Goal: Task Accomplishment & Management: Use online tool/utility

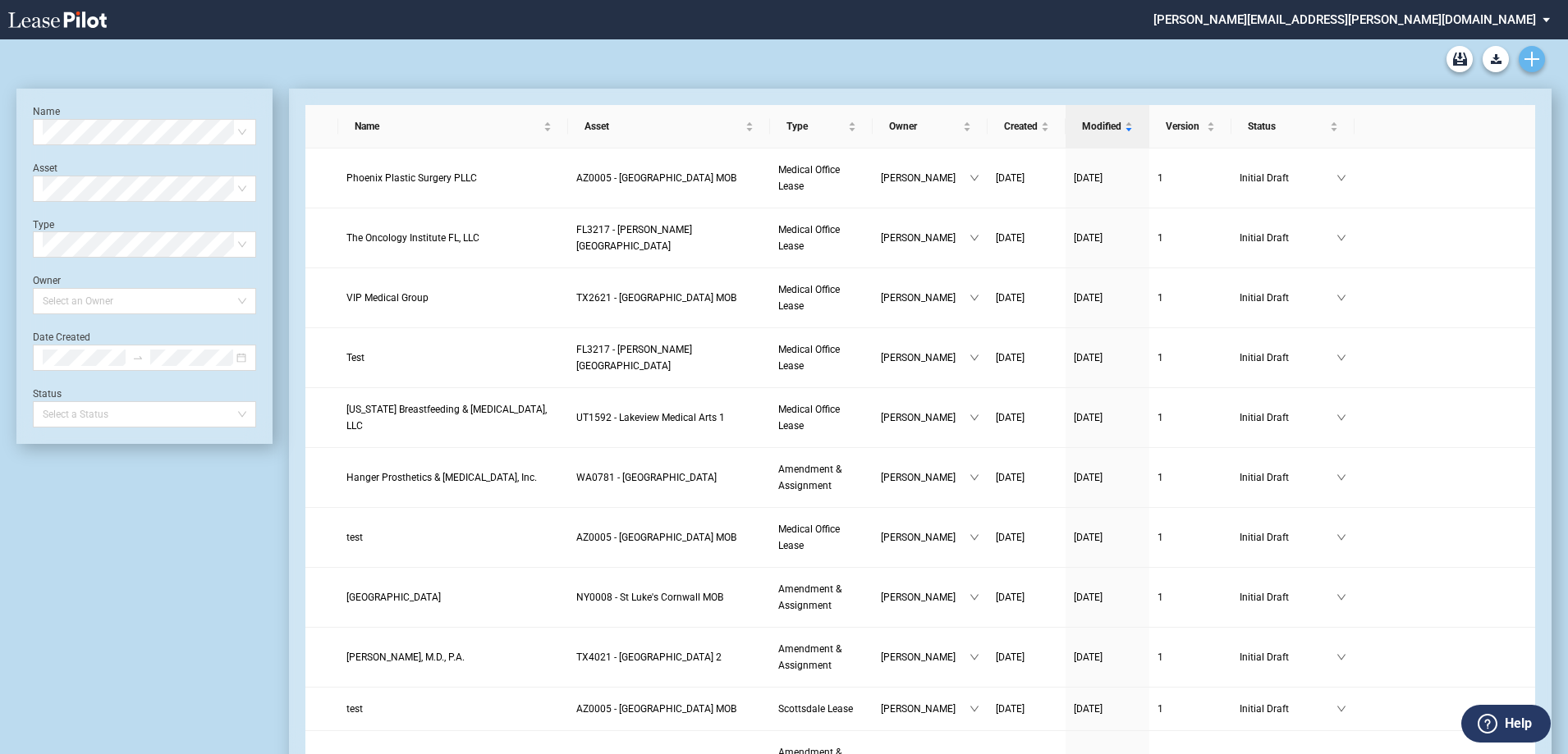
click at [1534, 64] on icon "Create new document" at bounding box center [1532, 59] width 15 height 15
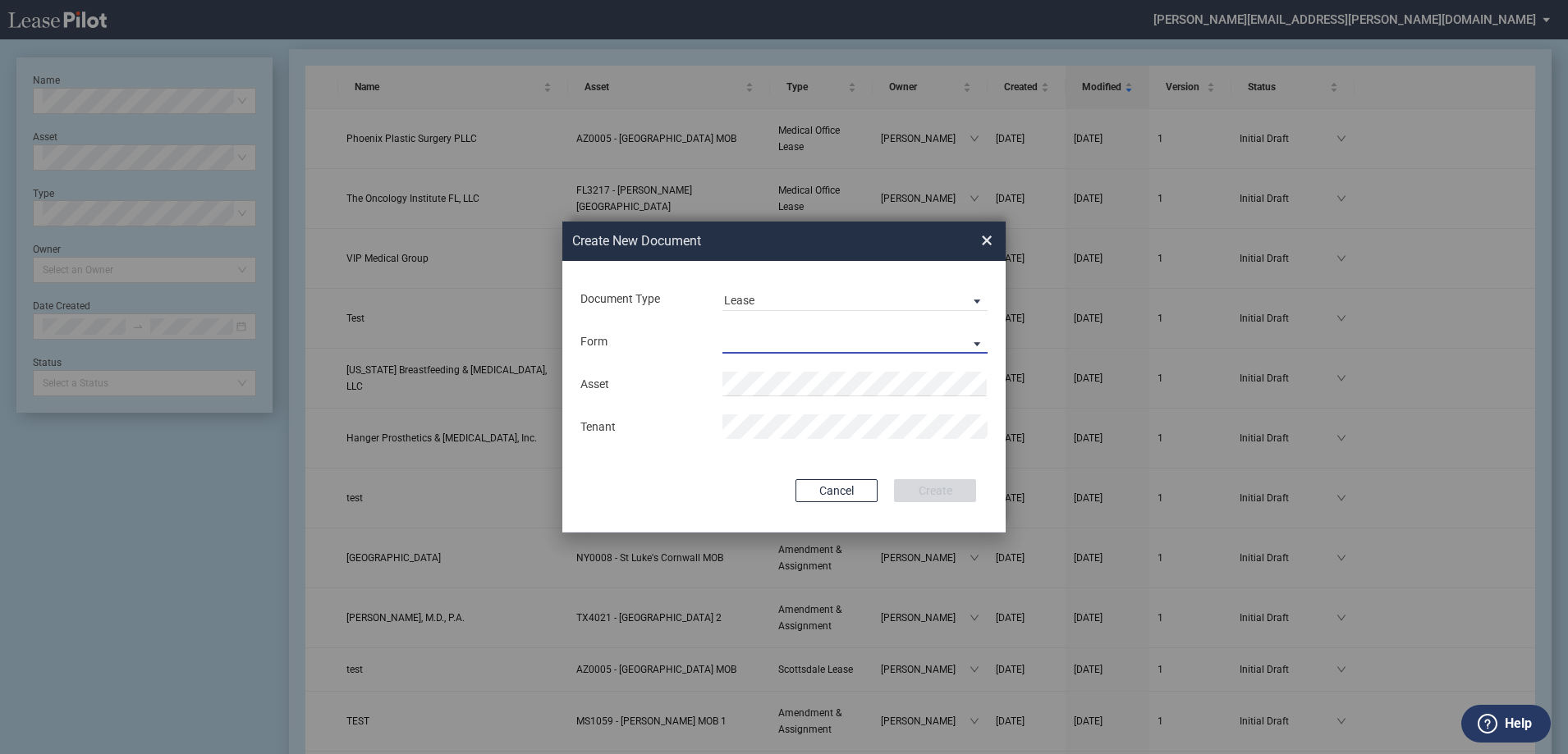
click at [818, 339] on md-select "Medical Office Lease Scottsdale Lease Louisville Lease [GEOGRAPHIC_DATA] [GEOGR…" at bounding box center [855, 340] width 265 height 24
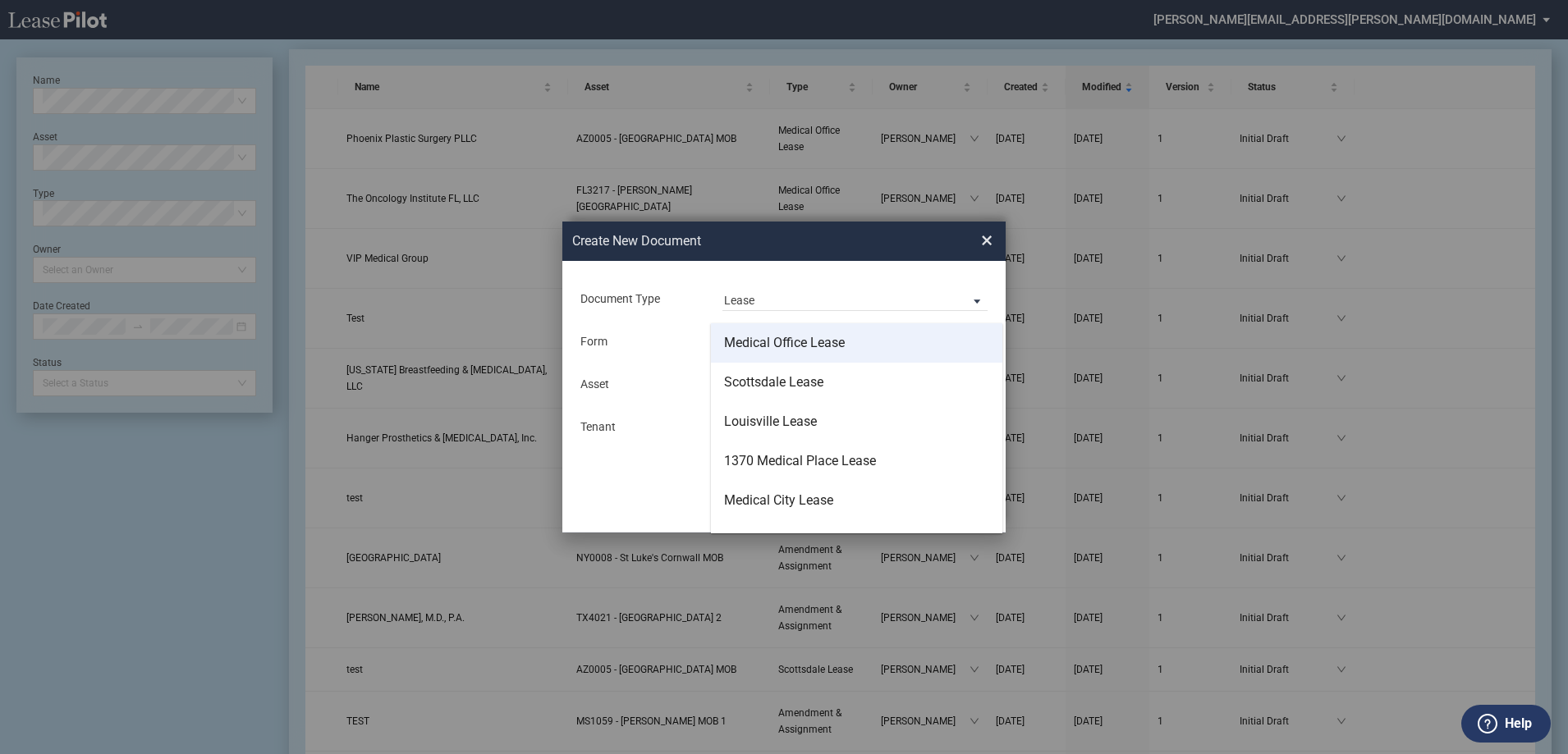
click at [812, 355] on md-option "Medical Office Lease" at bounding box center [856, 343] width 292 height 40
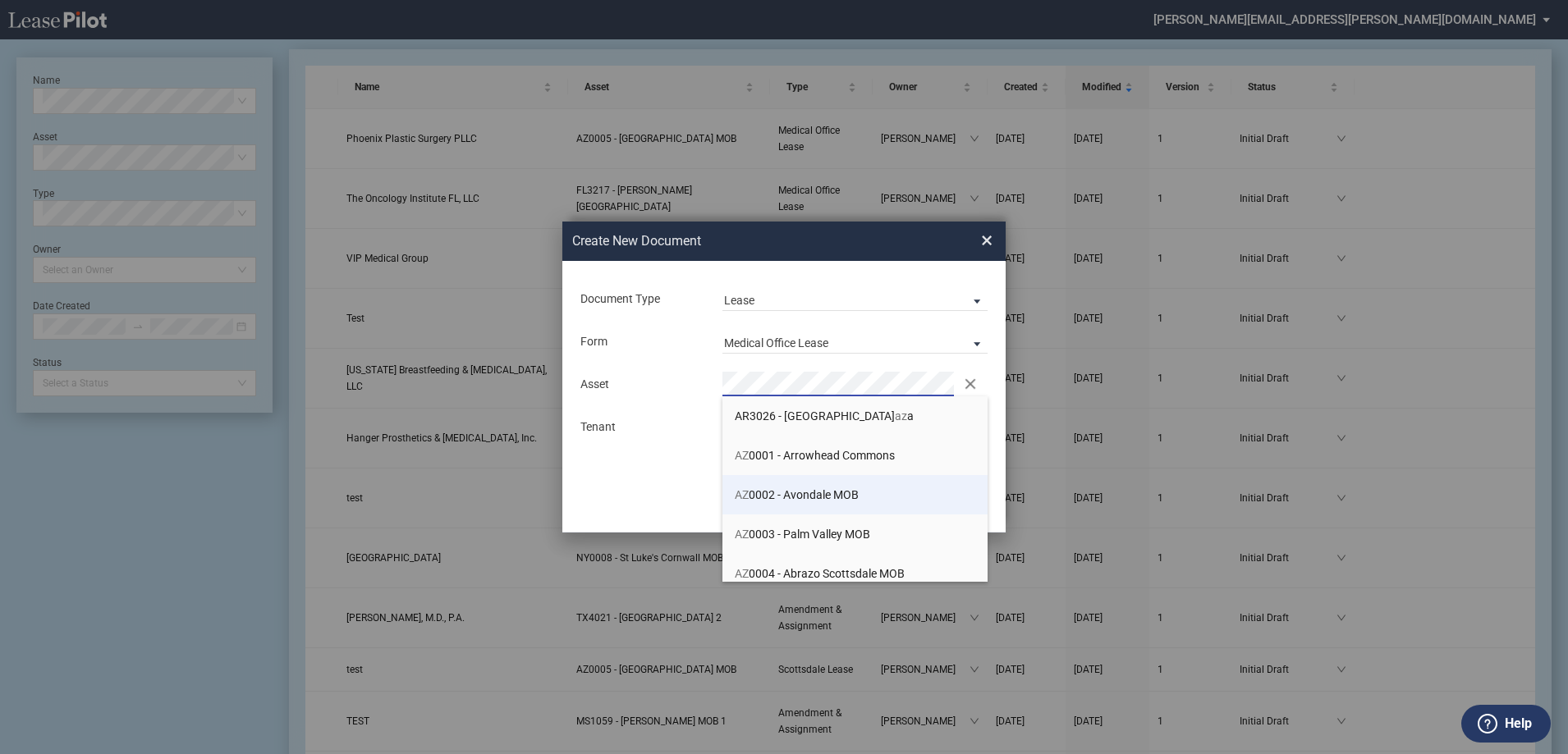
scroll to position [82, 0]
click at [874, 527] on span "AZ 0005 - [GEOGRAPHIC_DATA] MOB" at bounding box center [828, 531] width 187 height 13
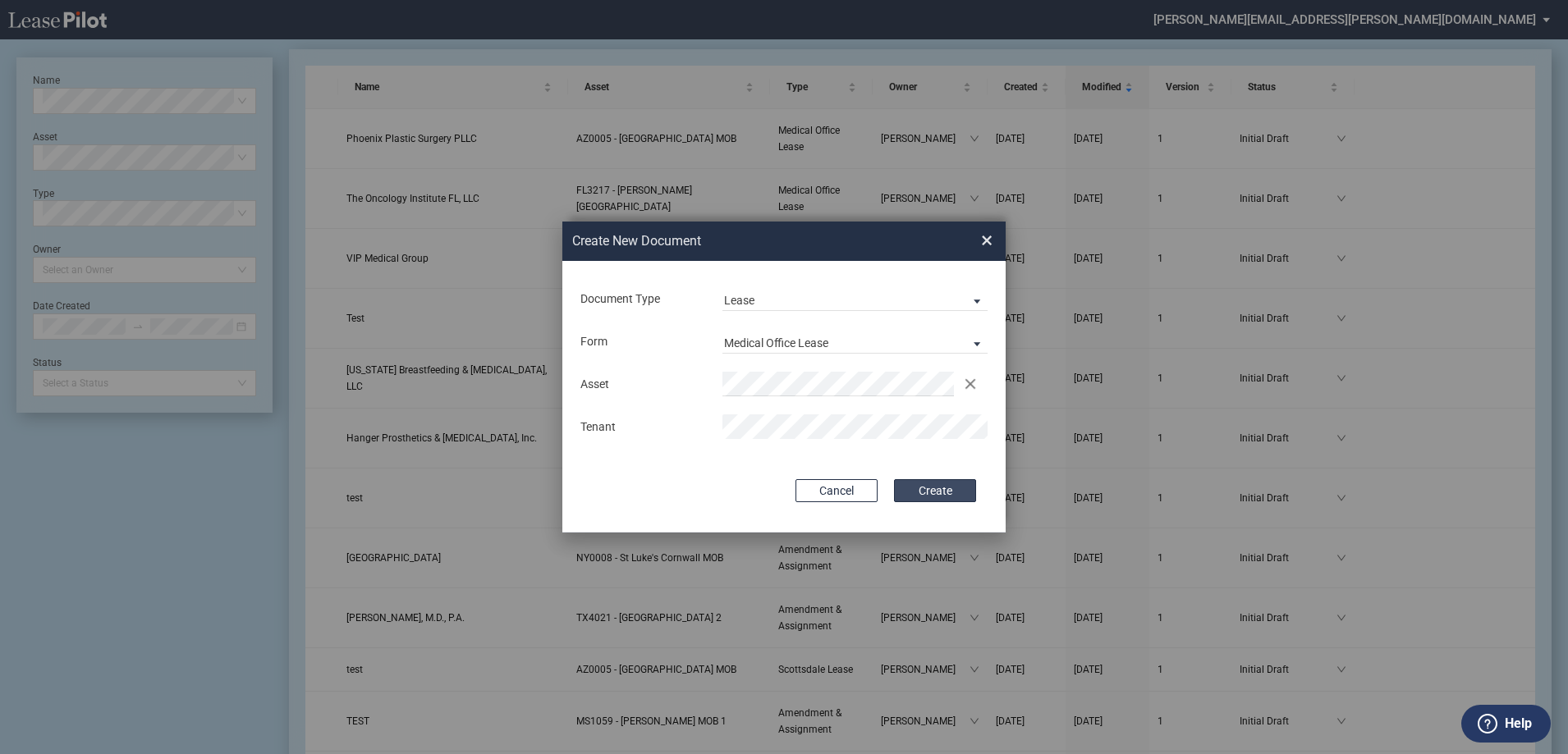
click at [935, 492] on button "Create" at bounding box center [934, 490] width 82 height 23
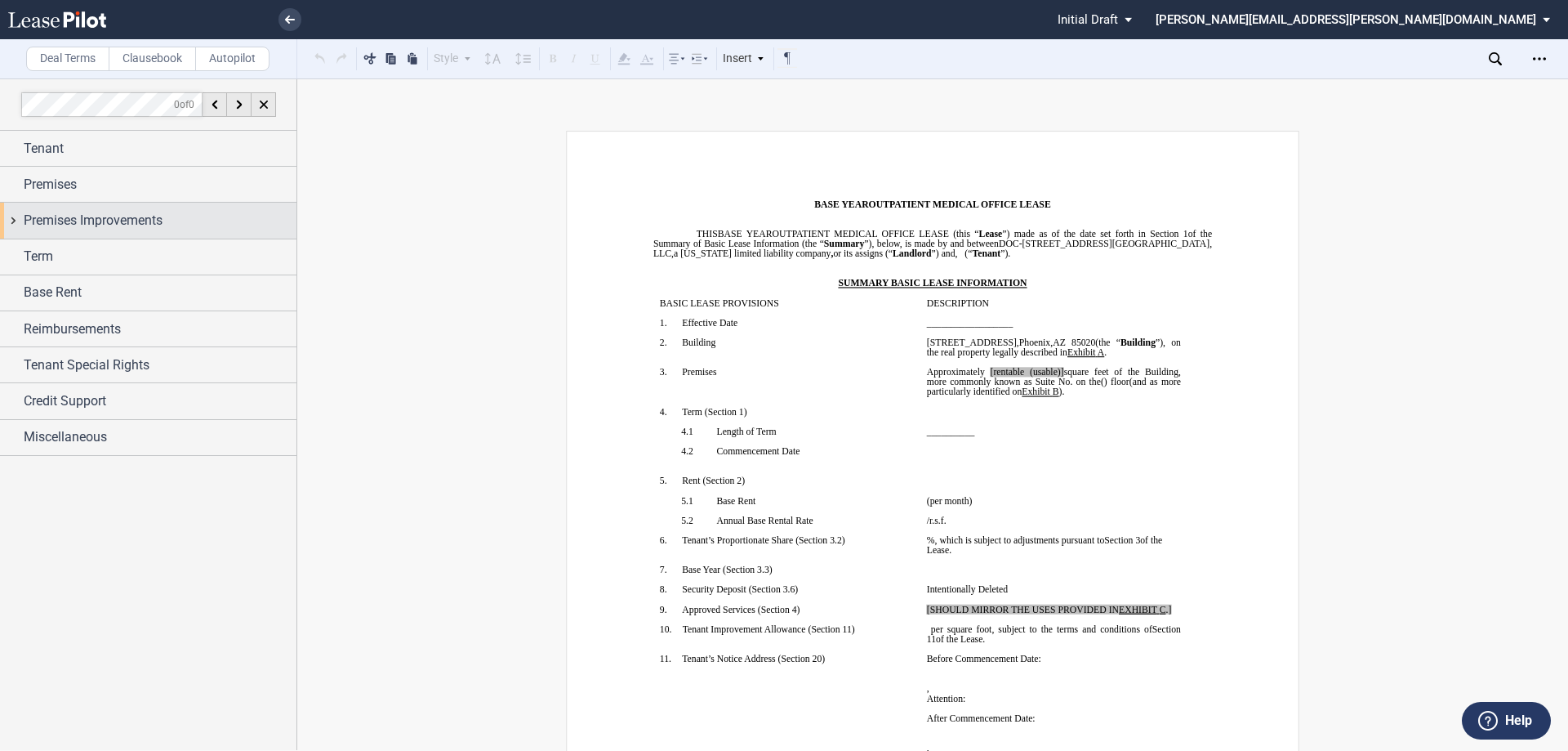
click at [171, 213] on div "Premises Improvements" at bounding box center [159, 220] width 273 height 19
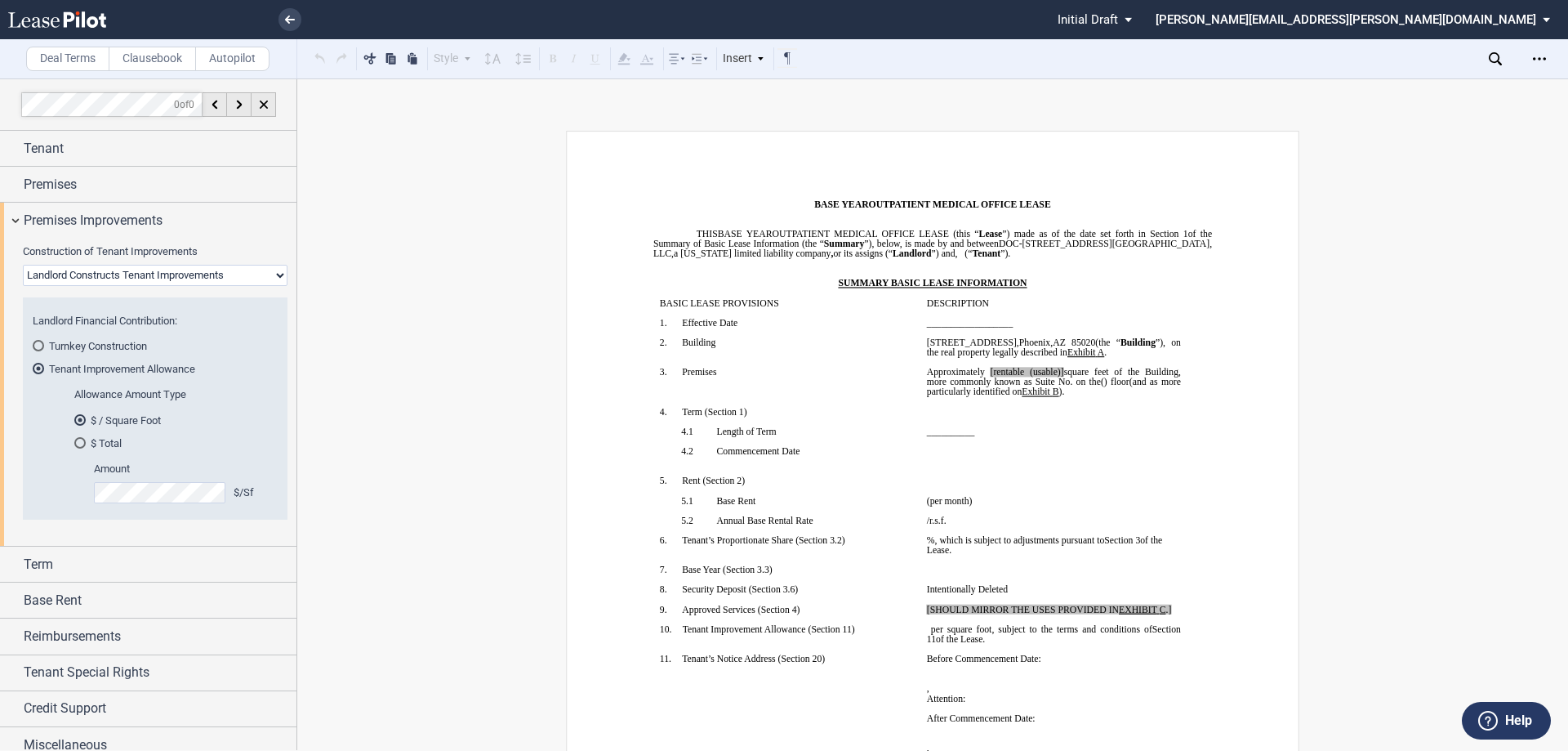
click at [211, 276] on select "Landlord Constructs Tenant Improvements Tenant Constructs Tenant Improvements "…" at bounding box center [154, 274] width 264 height 21
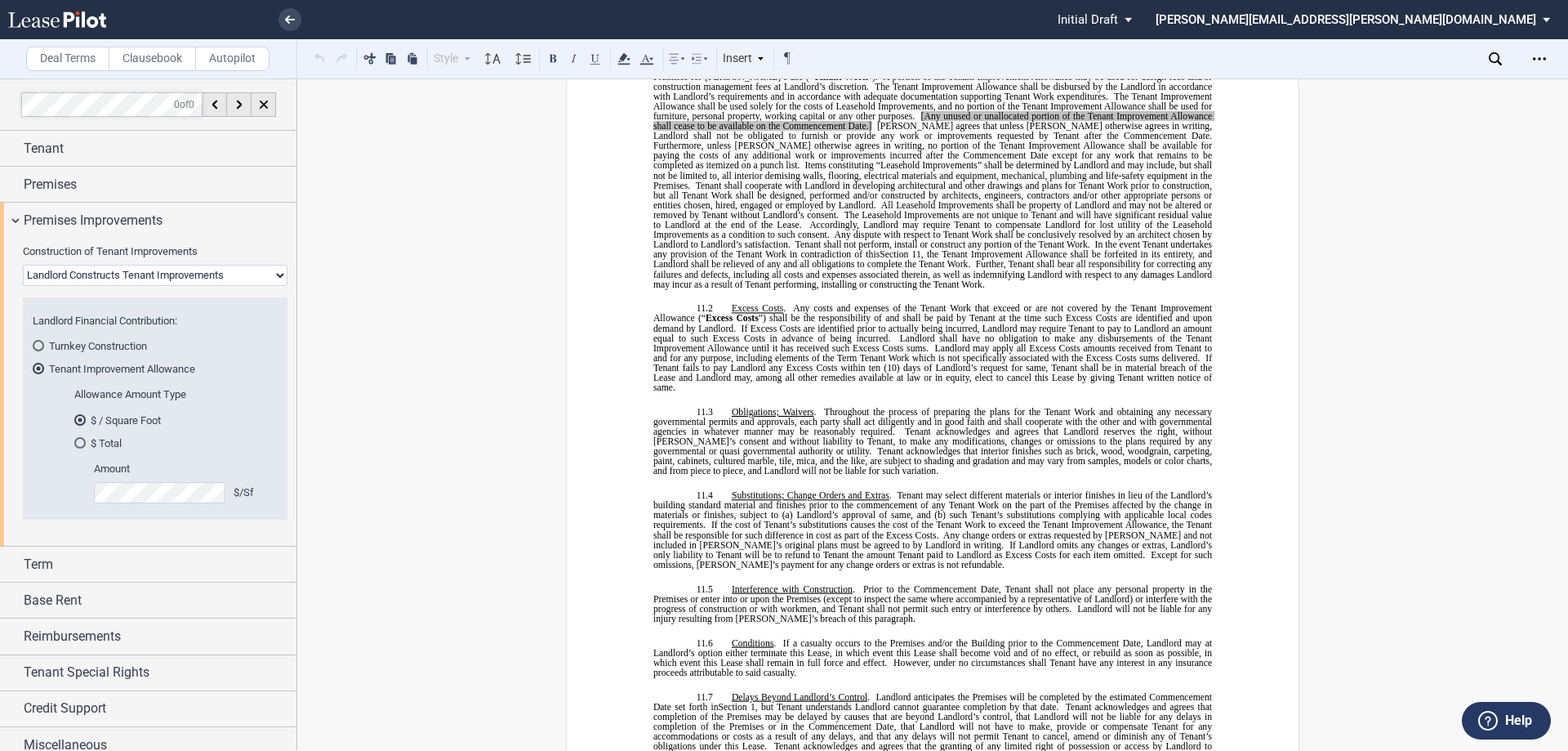
scroll to position [7476, 0]
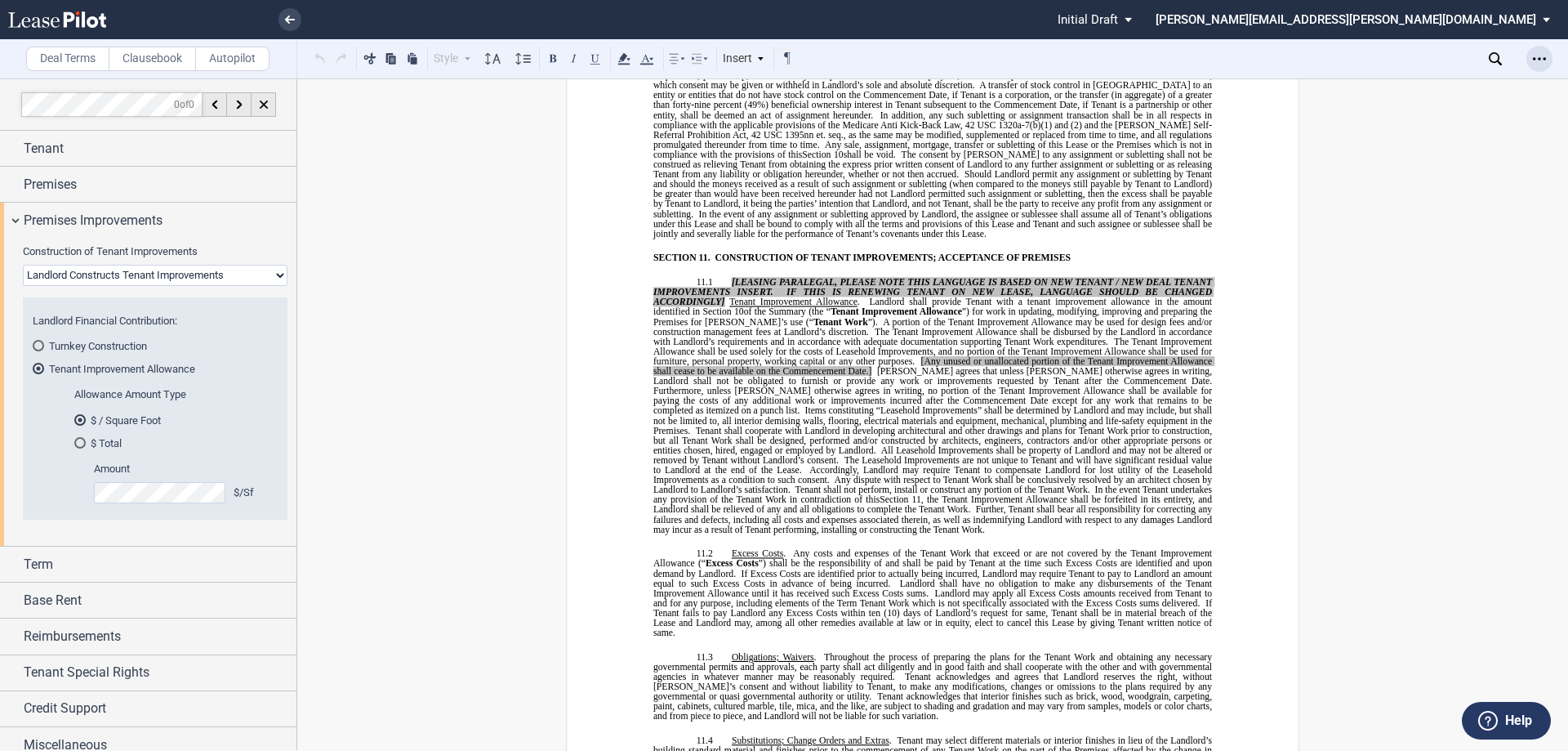
click at [1539, 60] on use "Open Lease options menu" at bounding box center [1540, 58] width 13 height 3
click at [1417, 82] on div "Download" at bounding box center [1446, 87] width 200 height 14
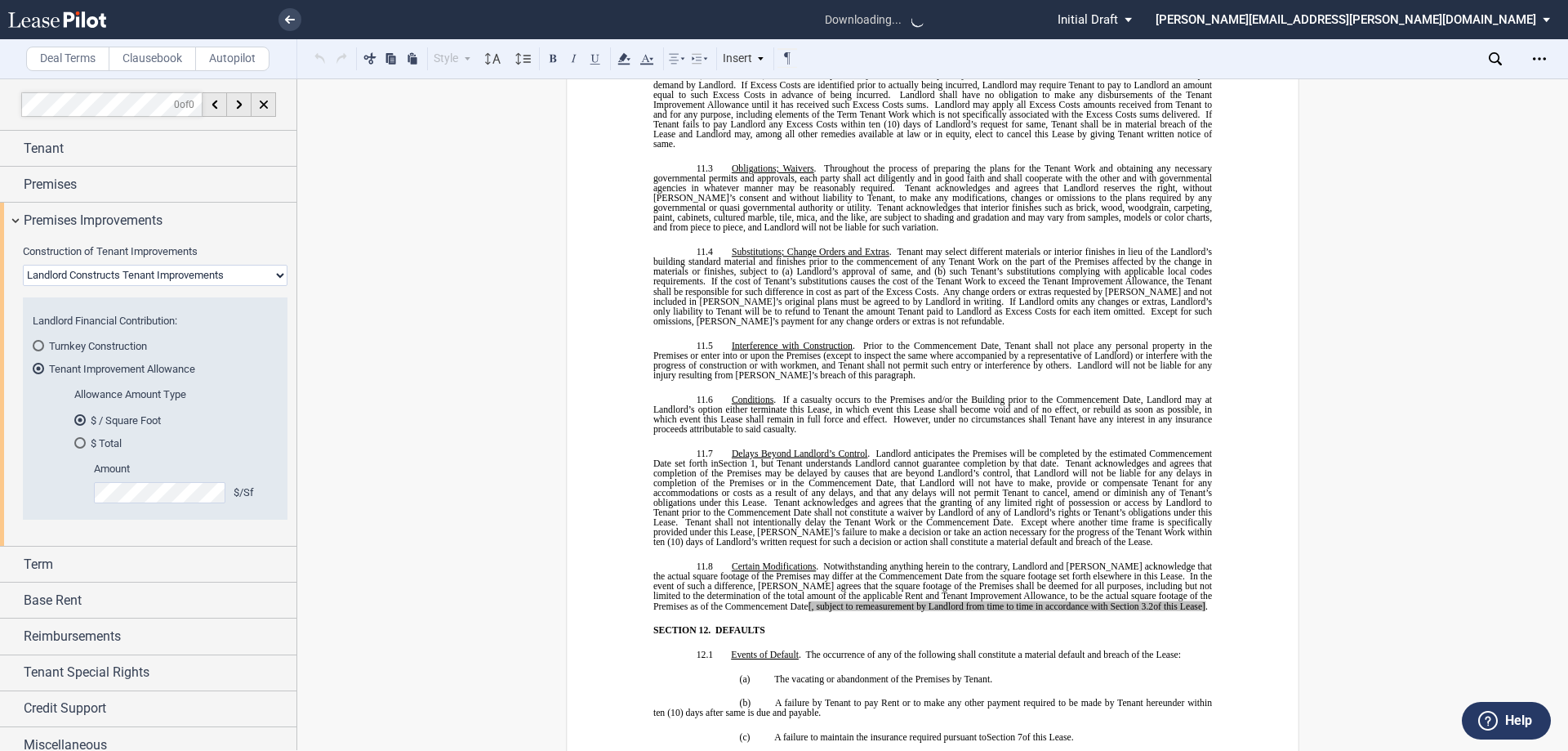
scroll to position [7966, 0]
click at [1091, 300] on p "11.4 Substitutions; Change Orders and Extras . Tenant may select different mate…" at bounding box center [933, 284] width 559 height 79
click at [261, 273] on select "Landlord Constructs Tenant Improvements Tenant Constructs Tenant Improvements "…" at bounding box center [154, 274] width 264 height 21
click at [23, 264] on select "Landlord Constructs Tenant Improvements Tenant Constructs Tenant Improvements "…" at bounding box center [154, 274] width 264 height 21
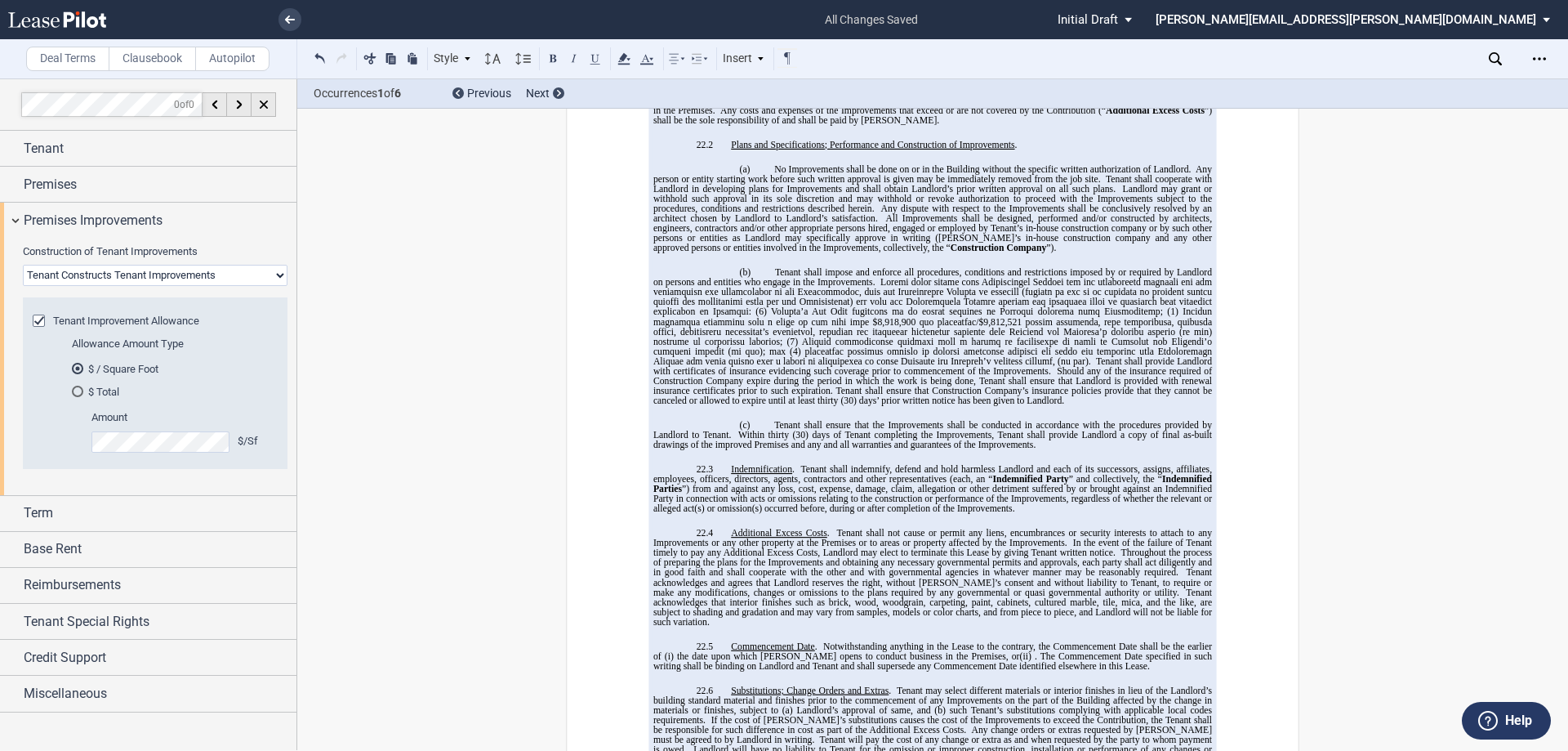
scroll to position [13164, 0]
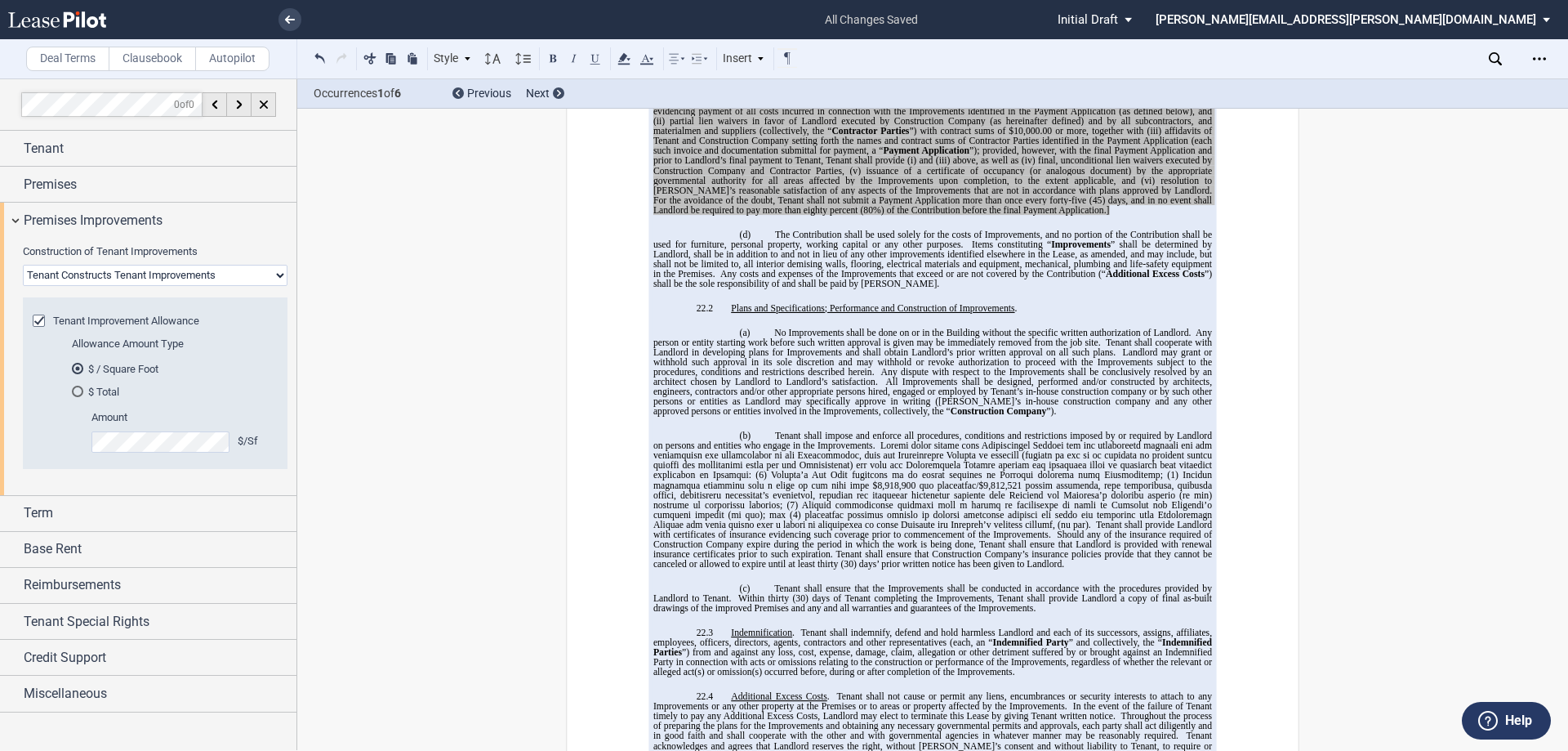
click at [1128, 377] on span "All Improvements shall be designed, performed and/or constructed by architects,…" at bounding box center [934, 396] width 561 height 39
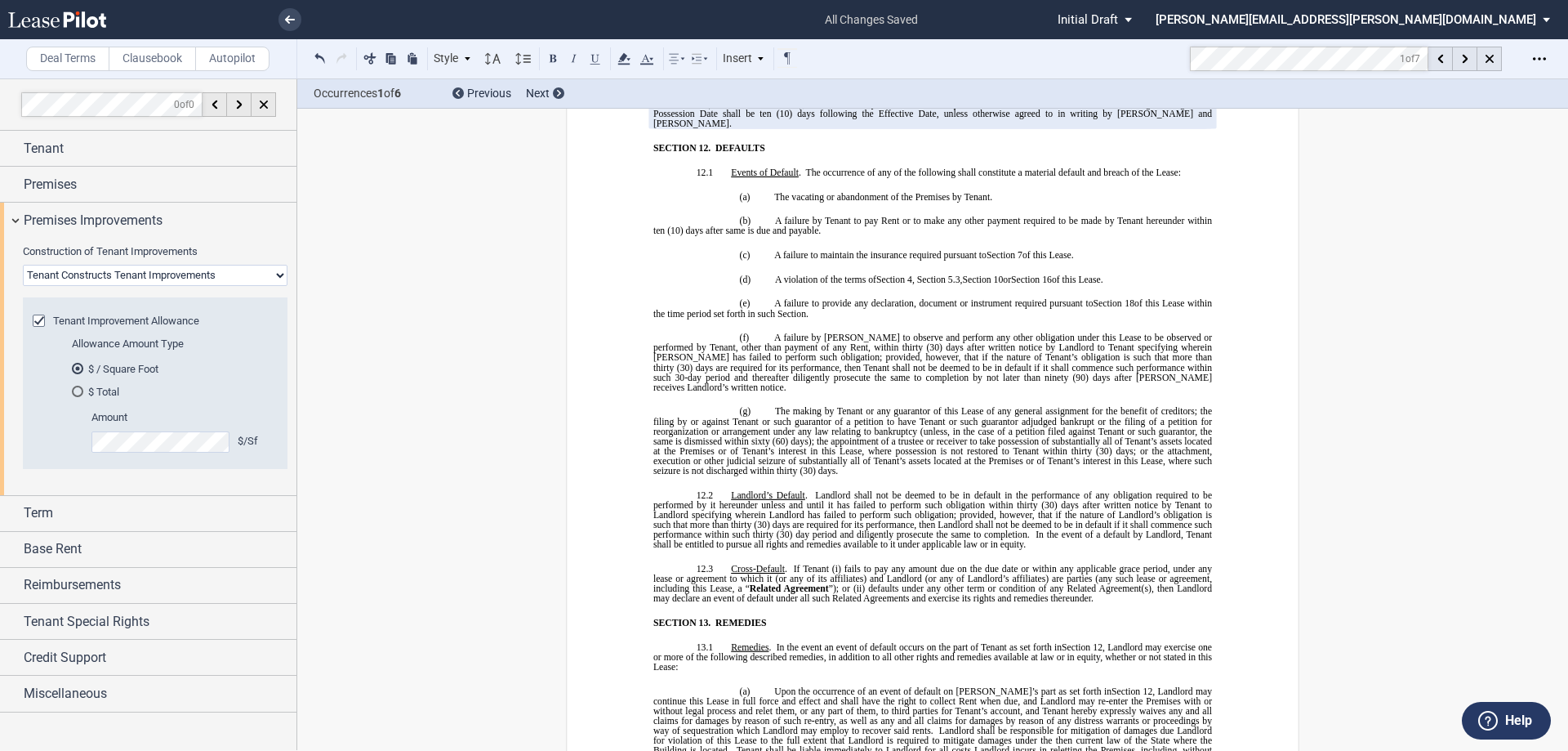
scroll to position [7510, 0]
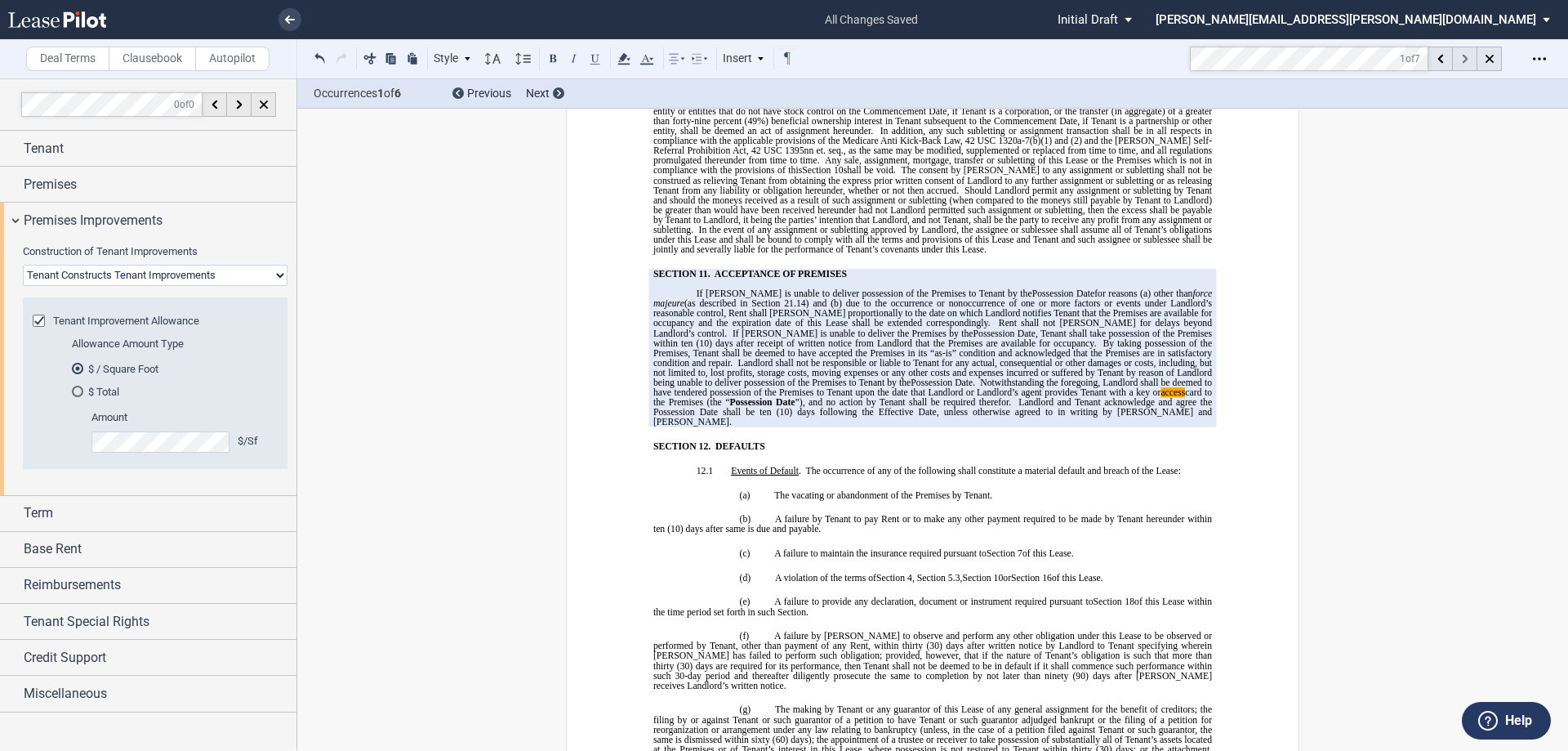
click at [1461, 65] on div at bounding box center [1465, 58] width 24 height 24
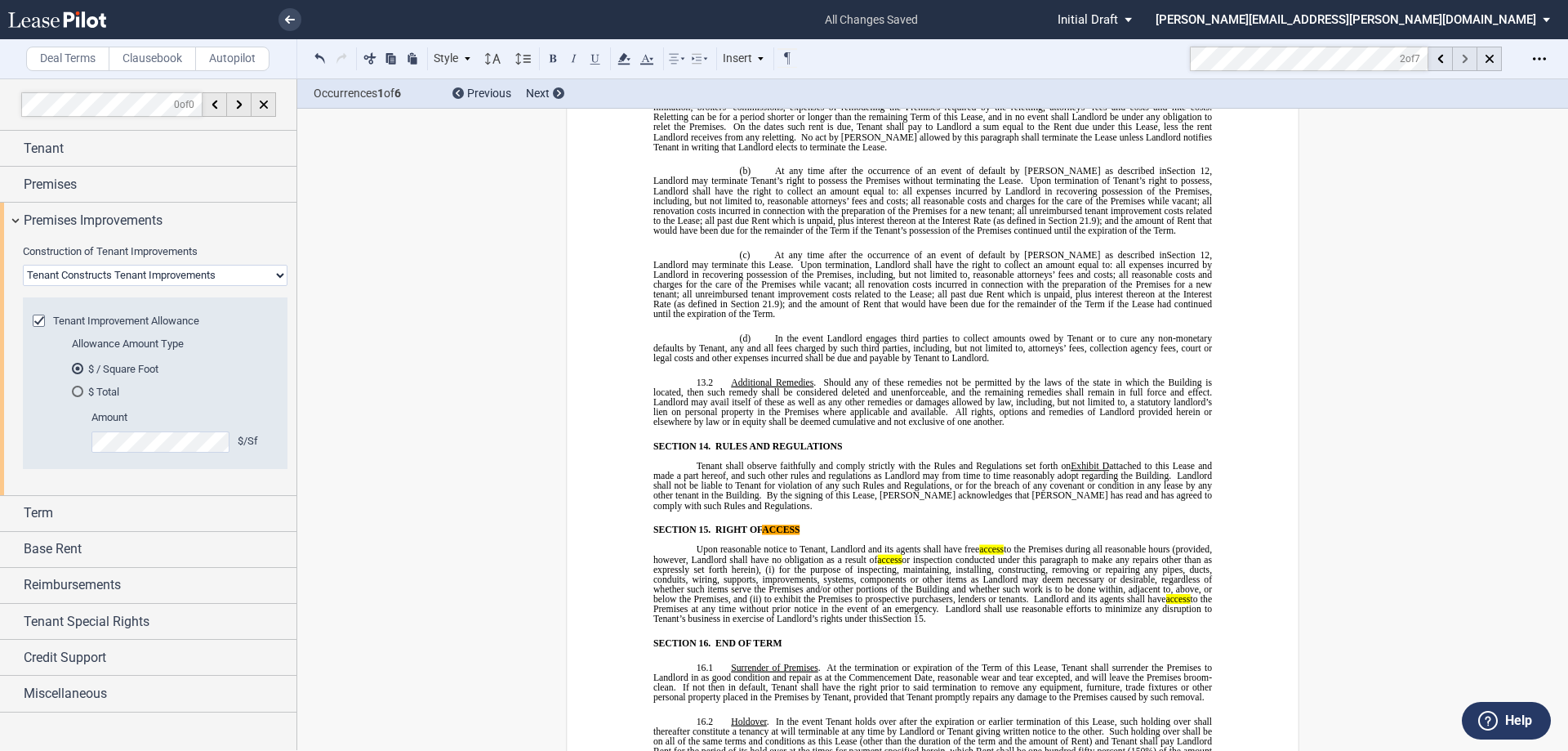
scroll to position [8579, 0]
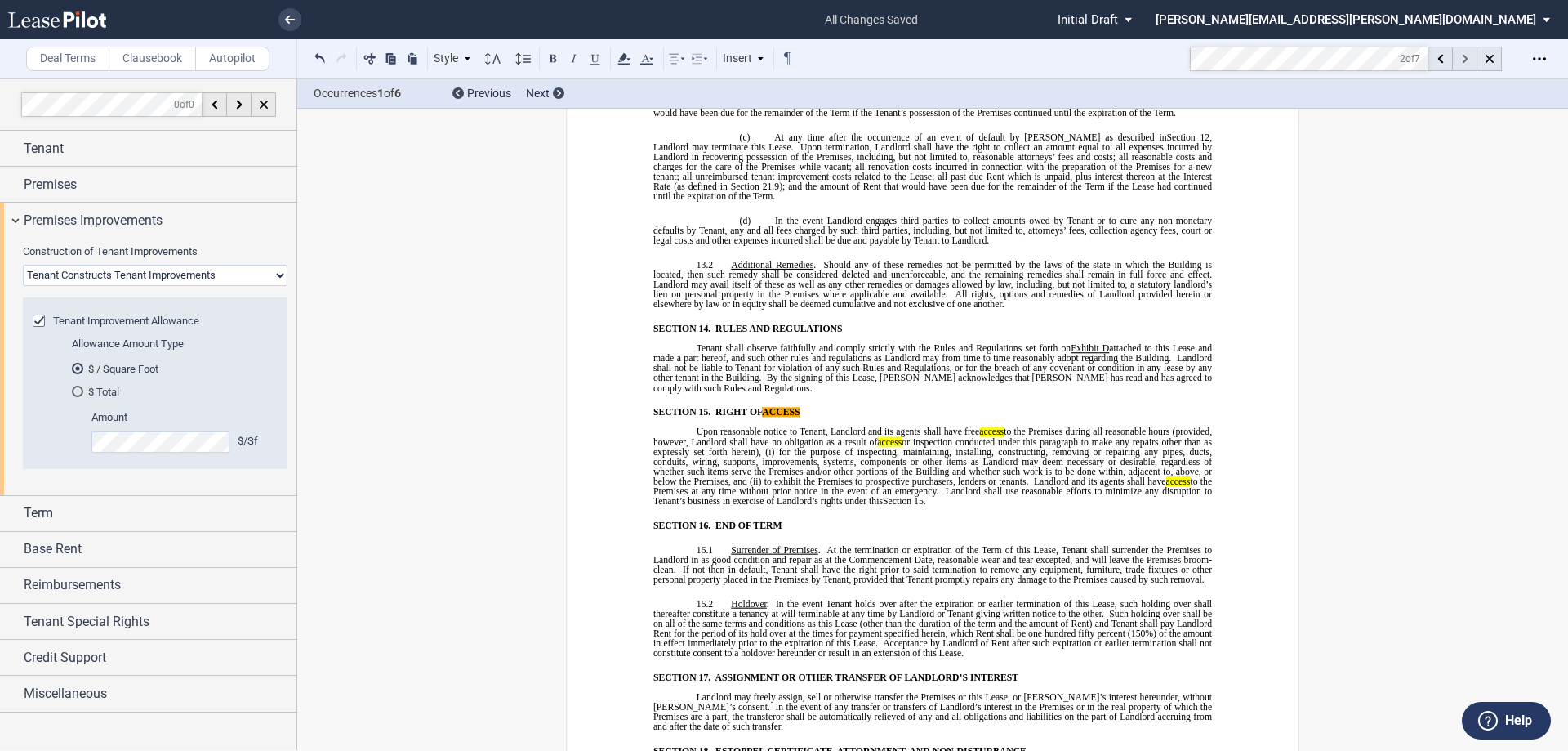
click at [1461, 65] on div at bounding box center [1465, 58] width 24 height 24
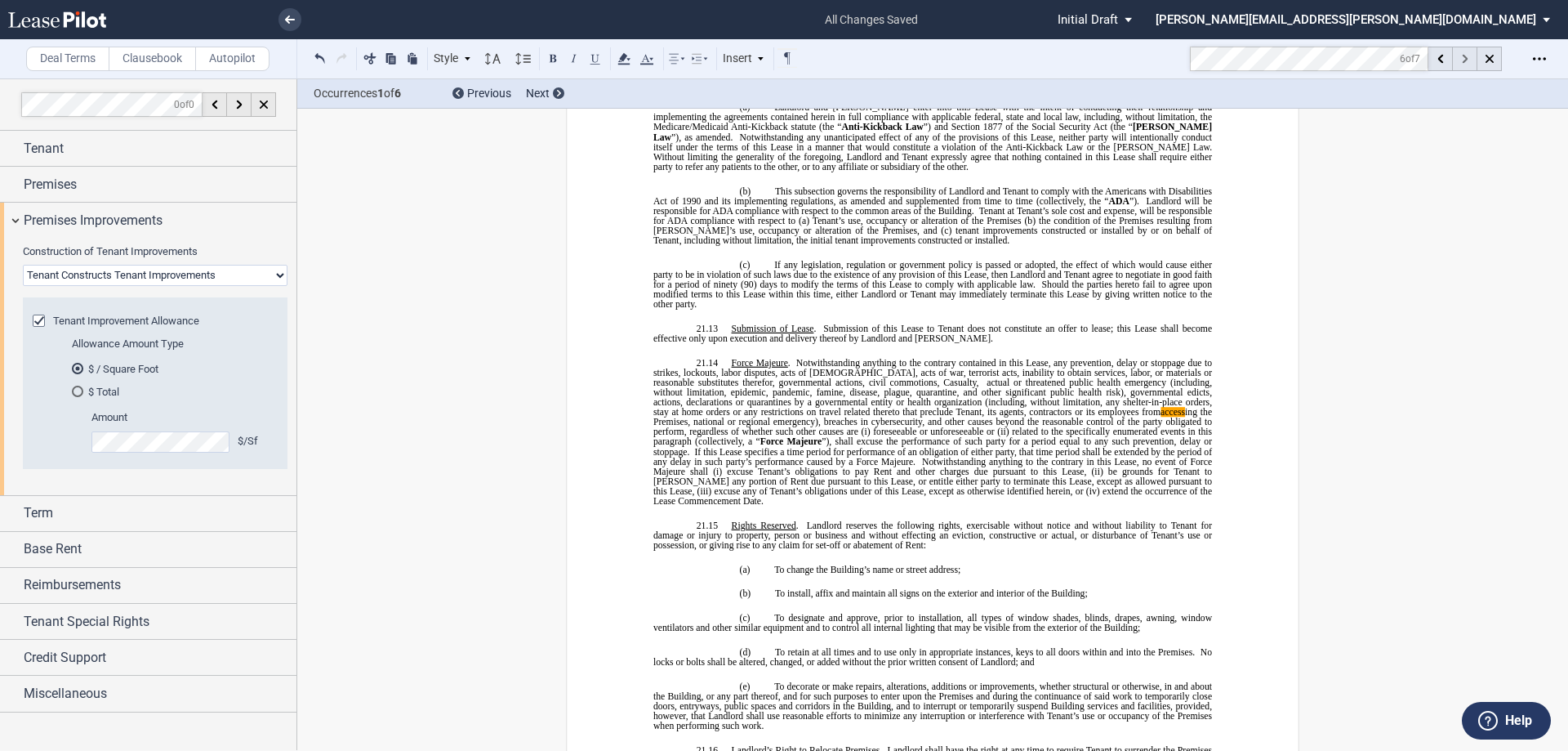
click at [1461, 65] on div at bounding box center [1465, 58] width 24 height 24
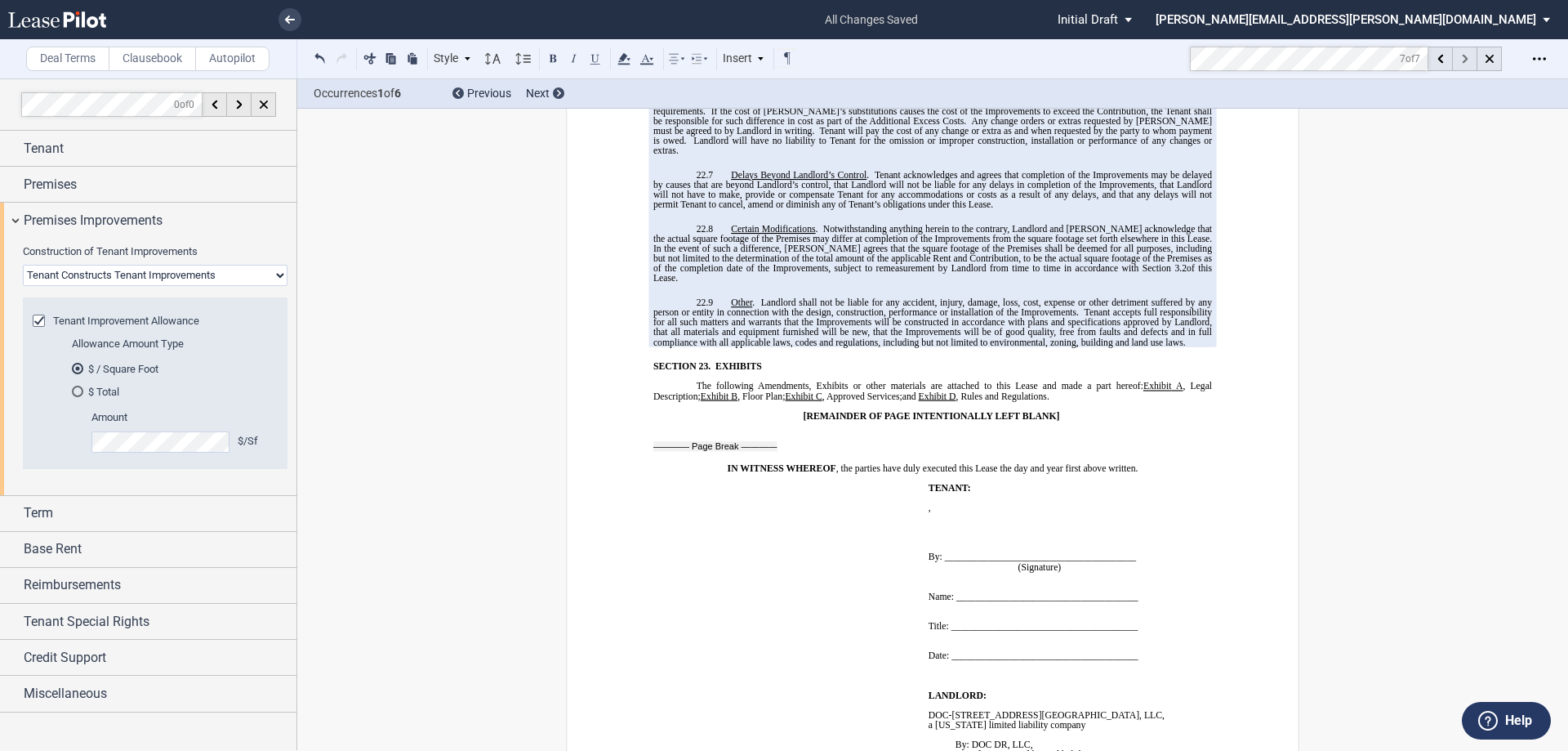
scroll to position [16113, 0]
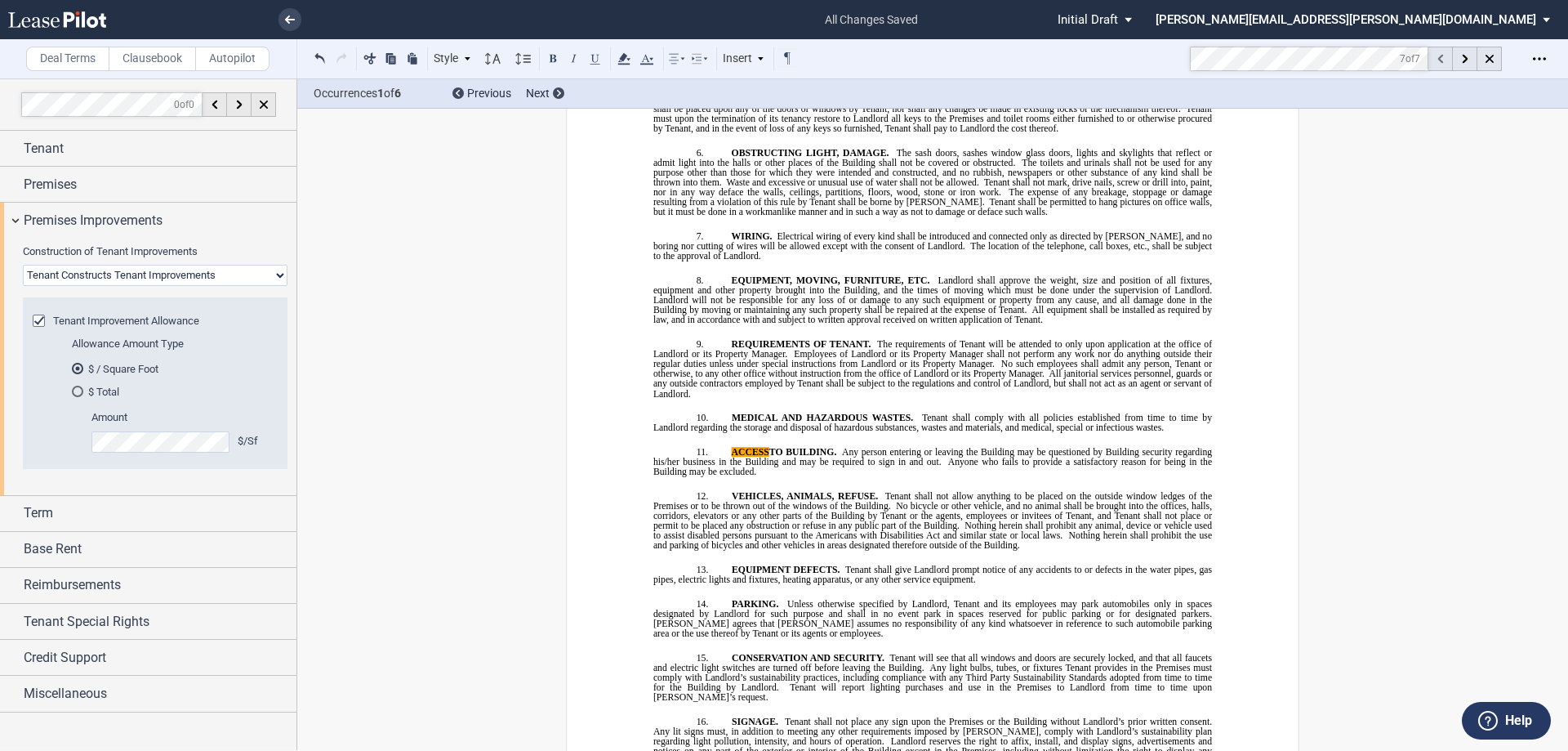
click at [1443, 58] on div at bounding box center [1440, 58] width 24 height 24
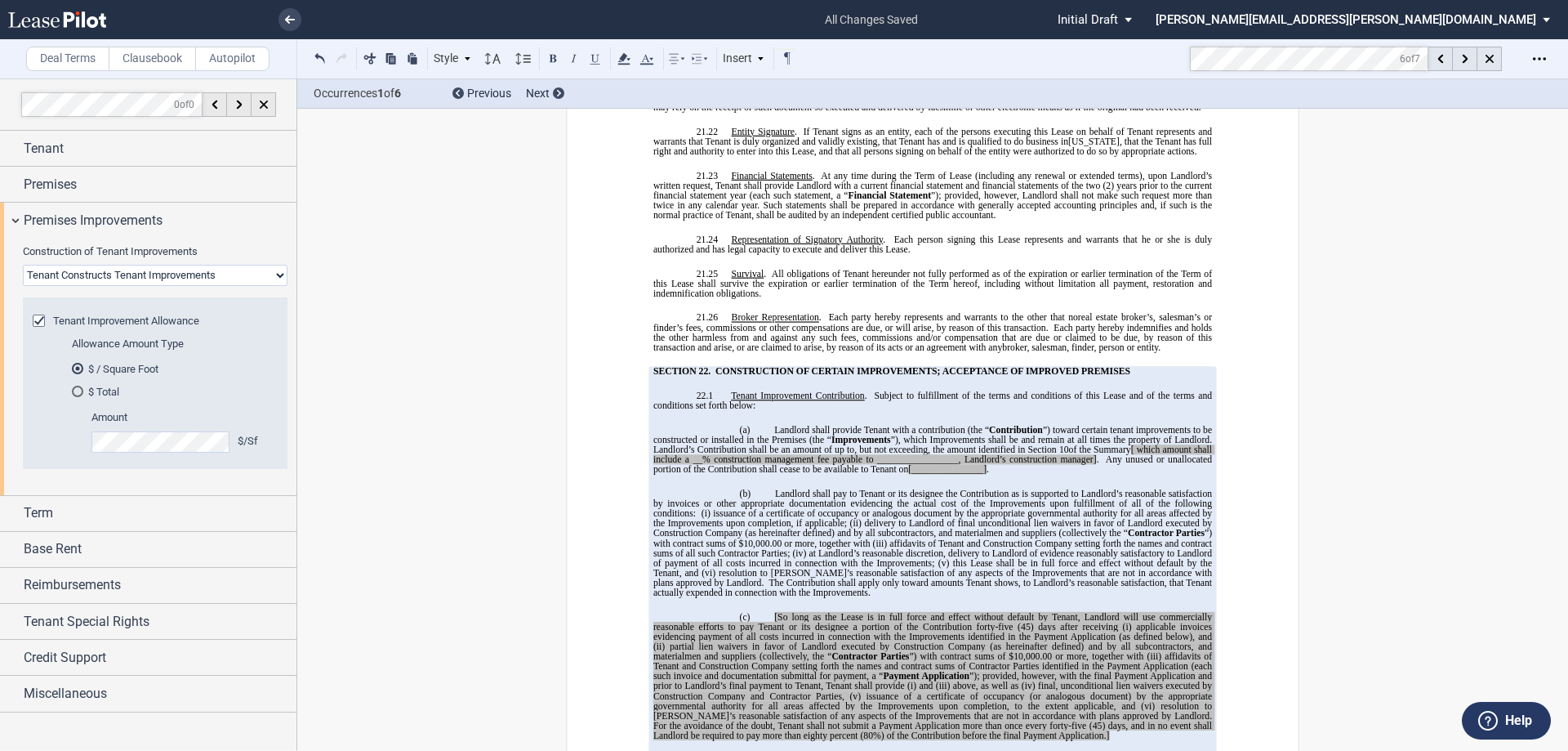
scroll to position [12652, 0]
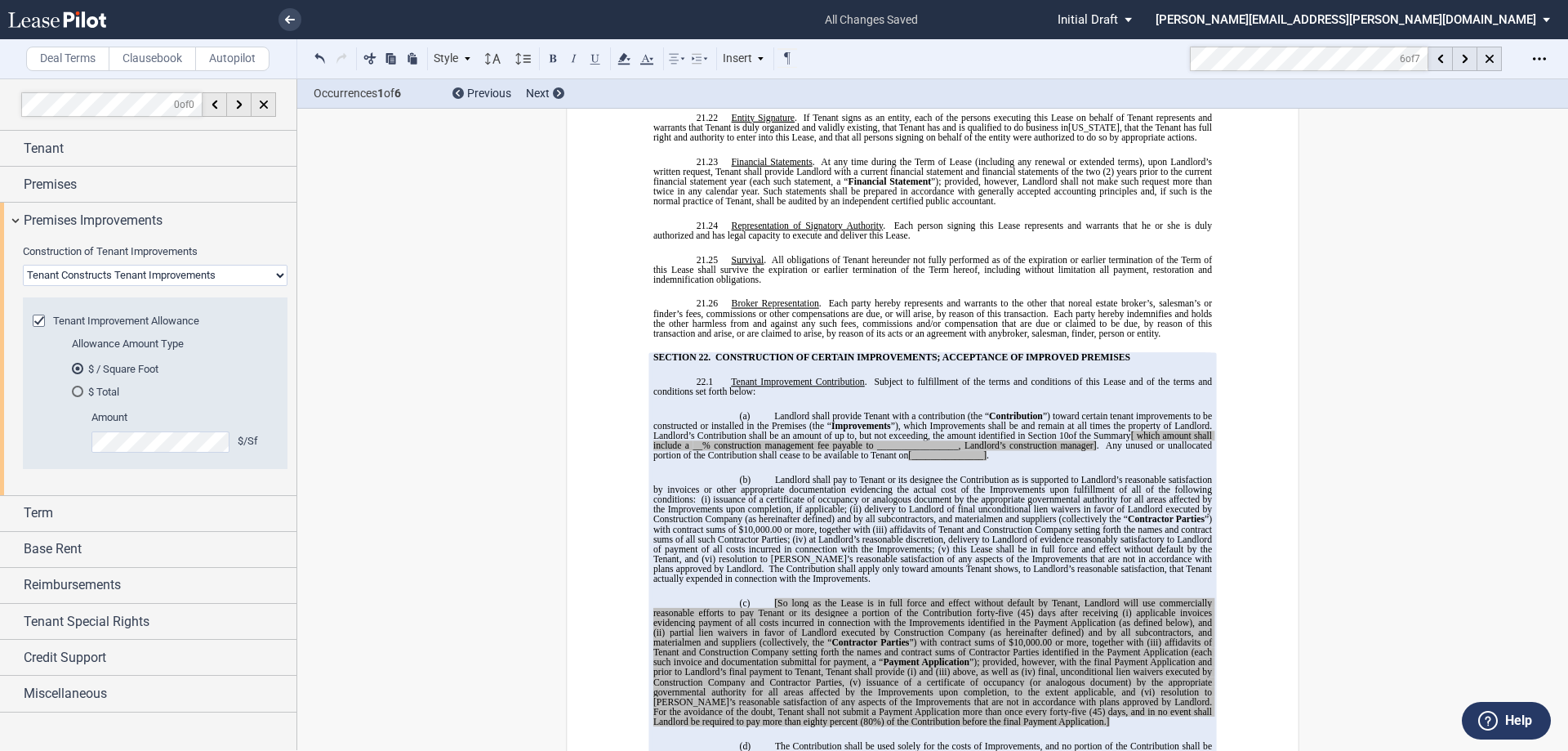
click at [1044, 706] on span "(45) days, and in no event shall Landlord be required to pay more than eighty p…" at bounding box center [934, 715] width 561 height 19
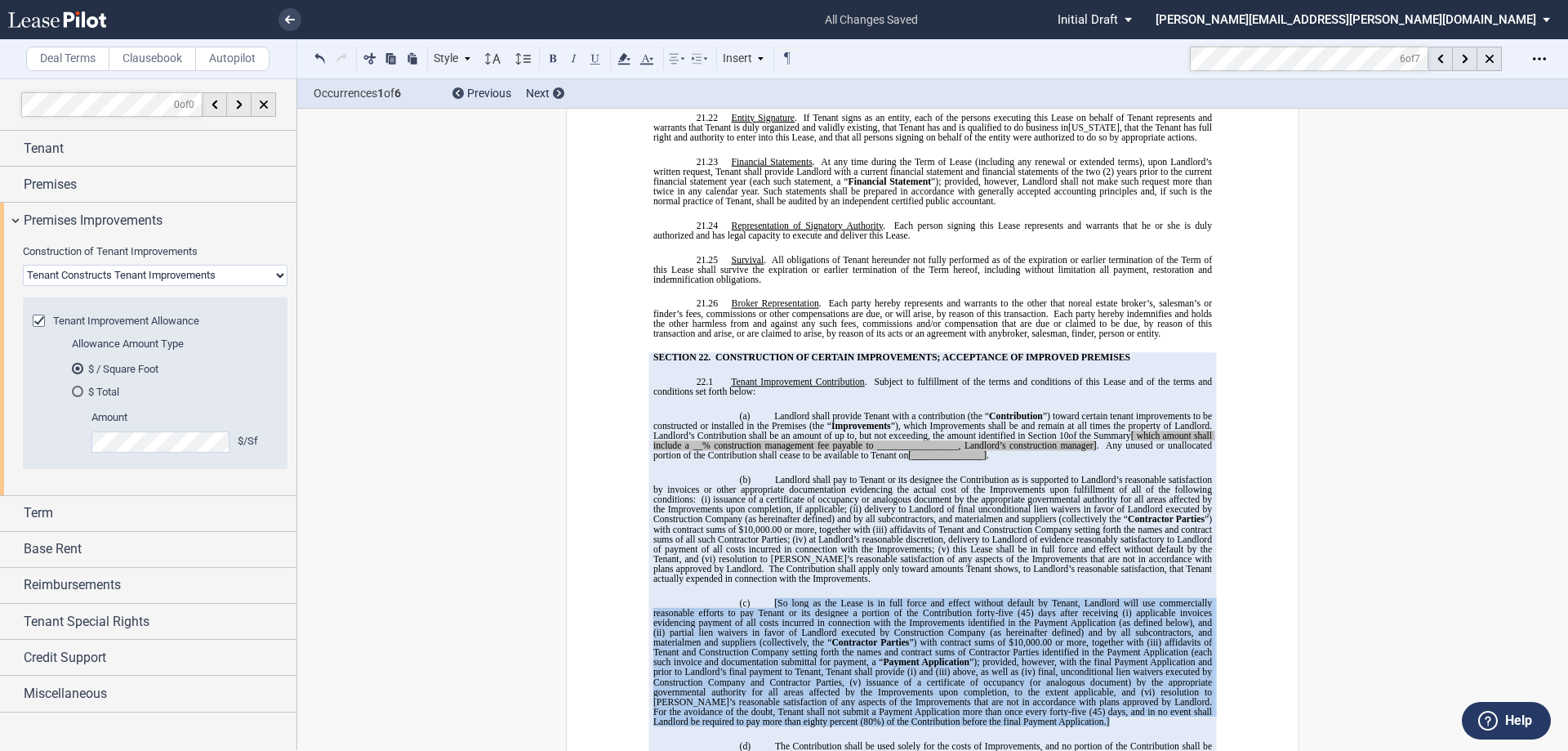
drag, startPoint x: 1055, startPoint y: 665, endPoint x: 762, endPoint y: 538, distance: 319.3
click at [762, 597] on p "(c) [So long as the Lease is in full force and effect without default by Tenant…" at bounding box center [933, 661] width 559 height 128
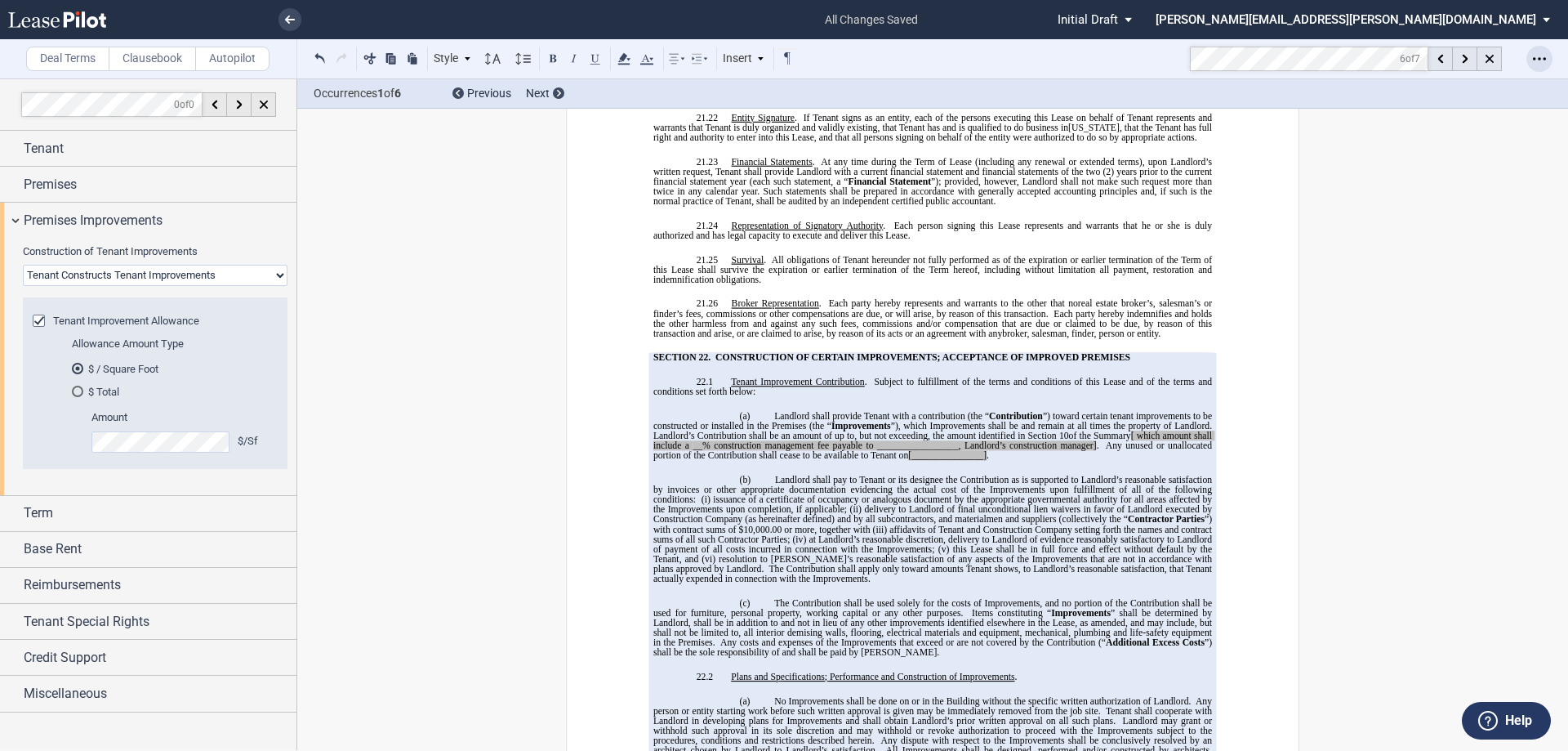
click at [1537, 57] on icon "Open Lease options menu" at bounding box center [1540, 59] width 13 height 13
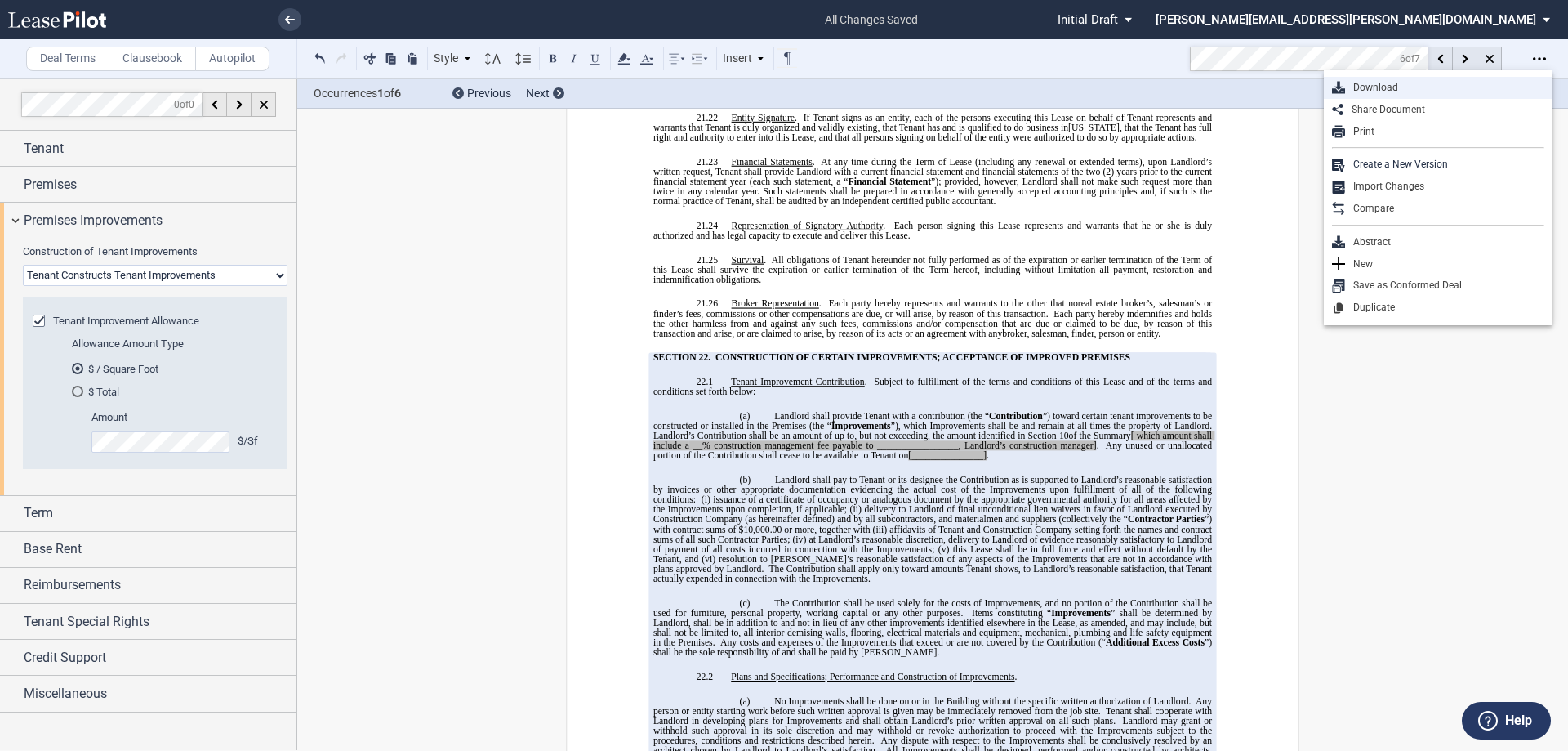
click at [1393, 79] on div "Download" at bounding box center [1438, 88] width 229 height 22
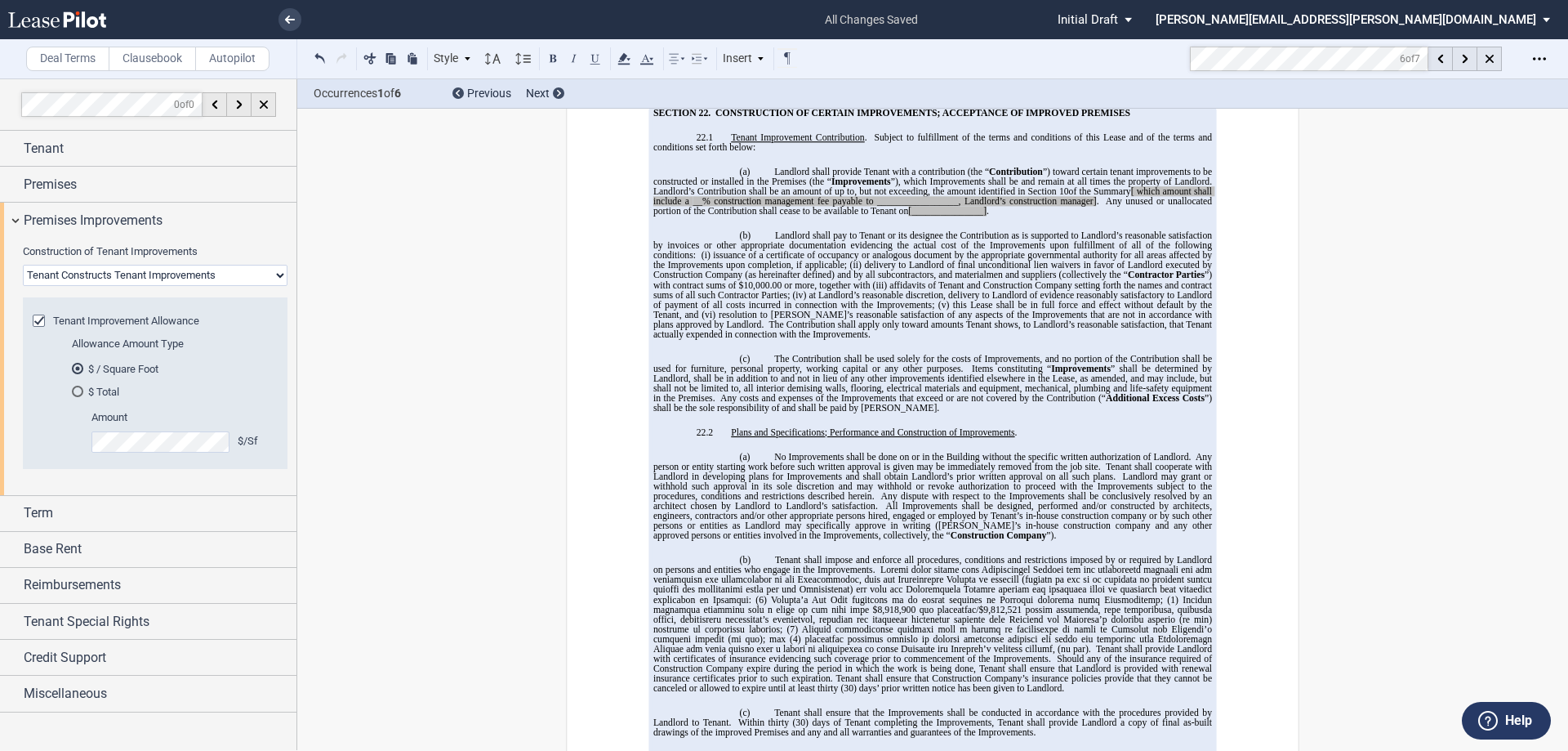
scroll to position [12897, 0]
click at [1536, 57] on icon "Open Lease options menu" at bounding box center [1540, 59] width 13 height 13
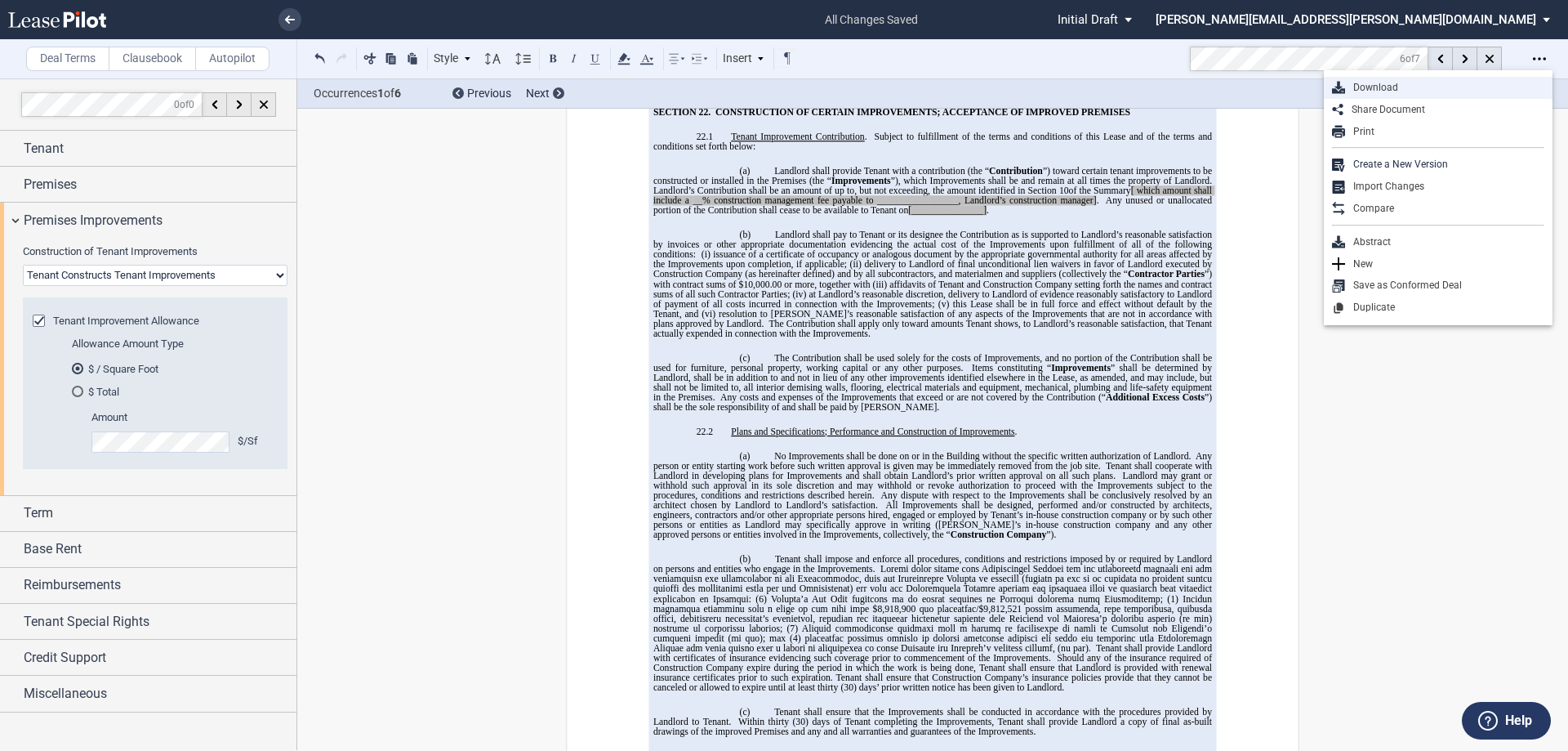
click at [1426, 80] on div "Download" at bounding box center [1438, 88] width 229 height 22
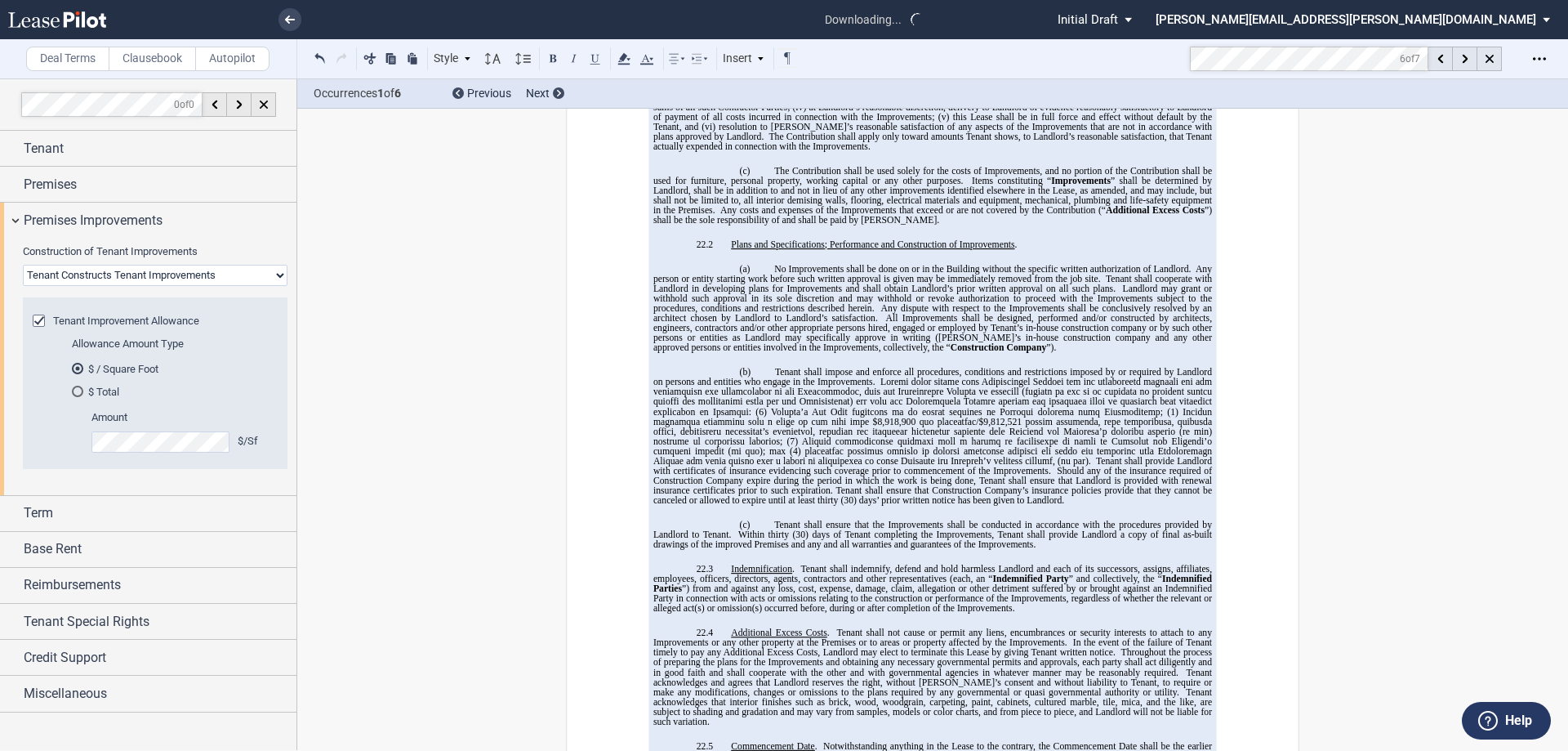
scroll to position [13306, 0]
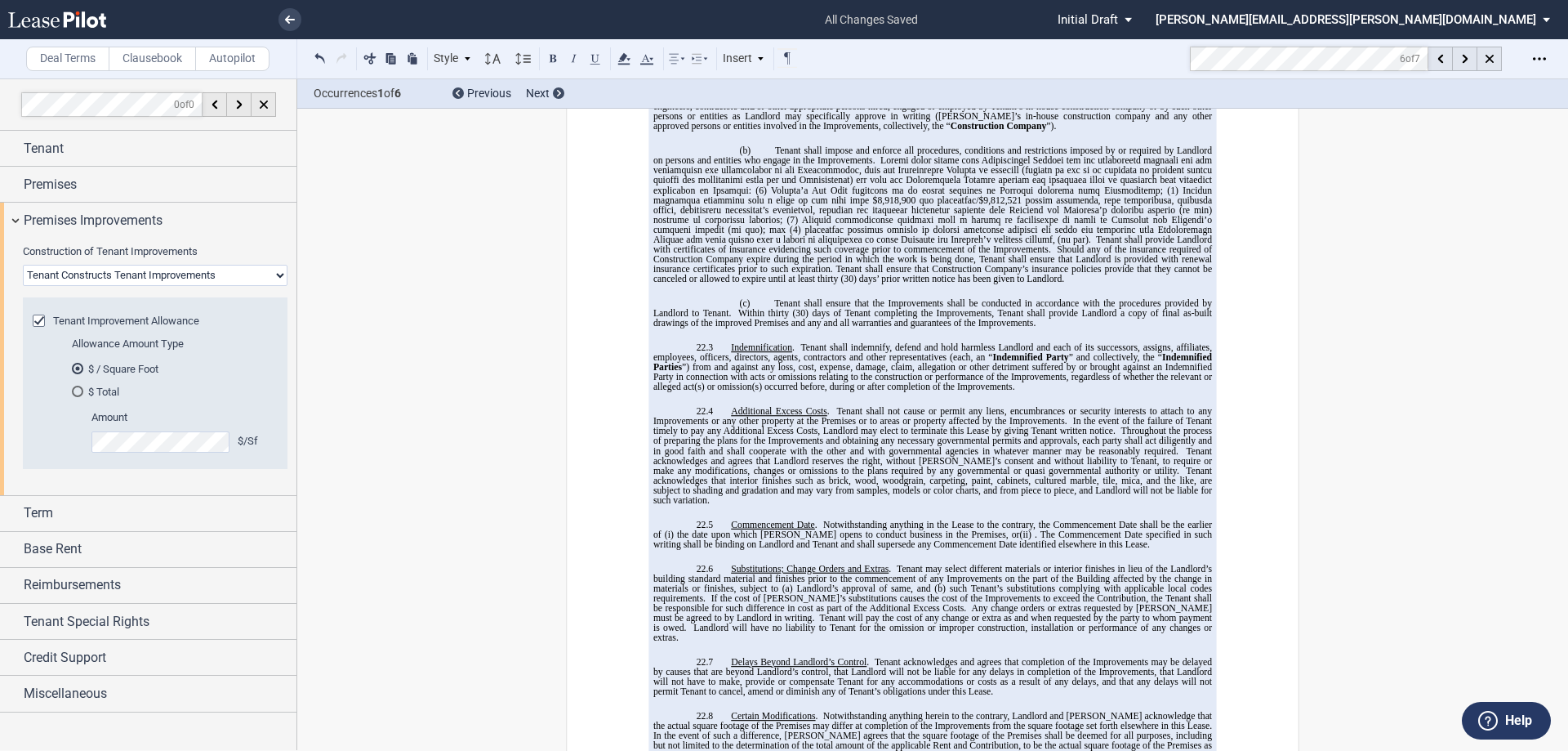
click at [758, 565] on div "!!SET_LEVEL_0!! !!MOB_LEVEL_1!! SECTION 22. CONSTRUCTION OF CERTAIN IMPROVEMENT…" at bounding box center [933, 266] width 559 height 1134
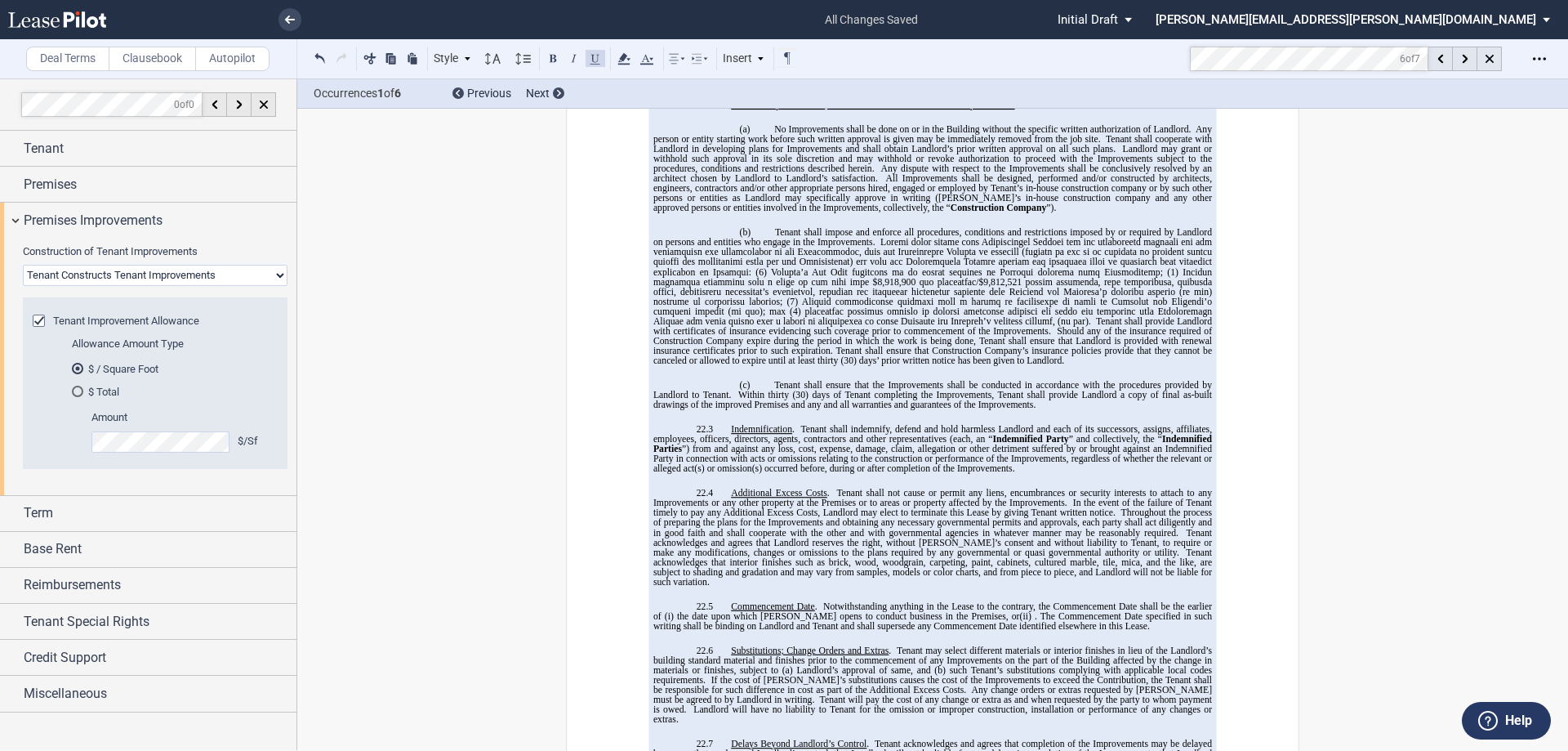
click at [200, 282] on select "Landlord Constructs Tenant Improvements Tenant Constructs Tenant Improvements "…" at bounding box center [154, 274] width 264 height 21
select select "landlord"
click at [23, 264] on select "Landlord Constructs Tenant Improvements Tenant Constructs Tenant Improvements "…" at bounding box center [154, 274] width 264 height 21
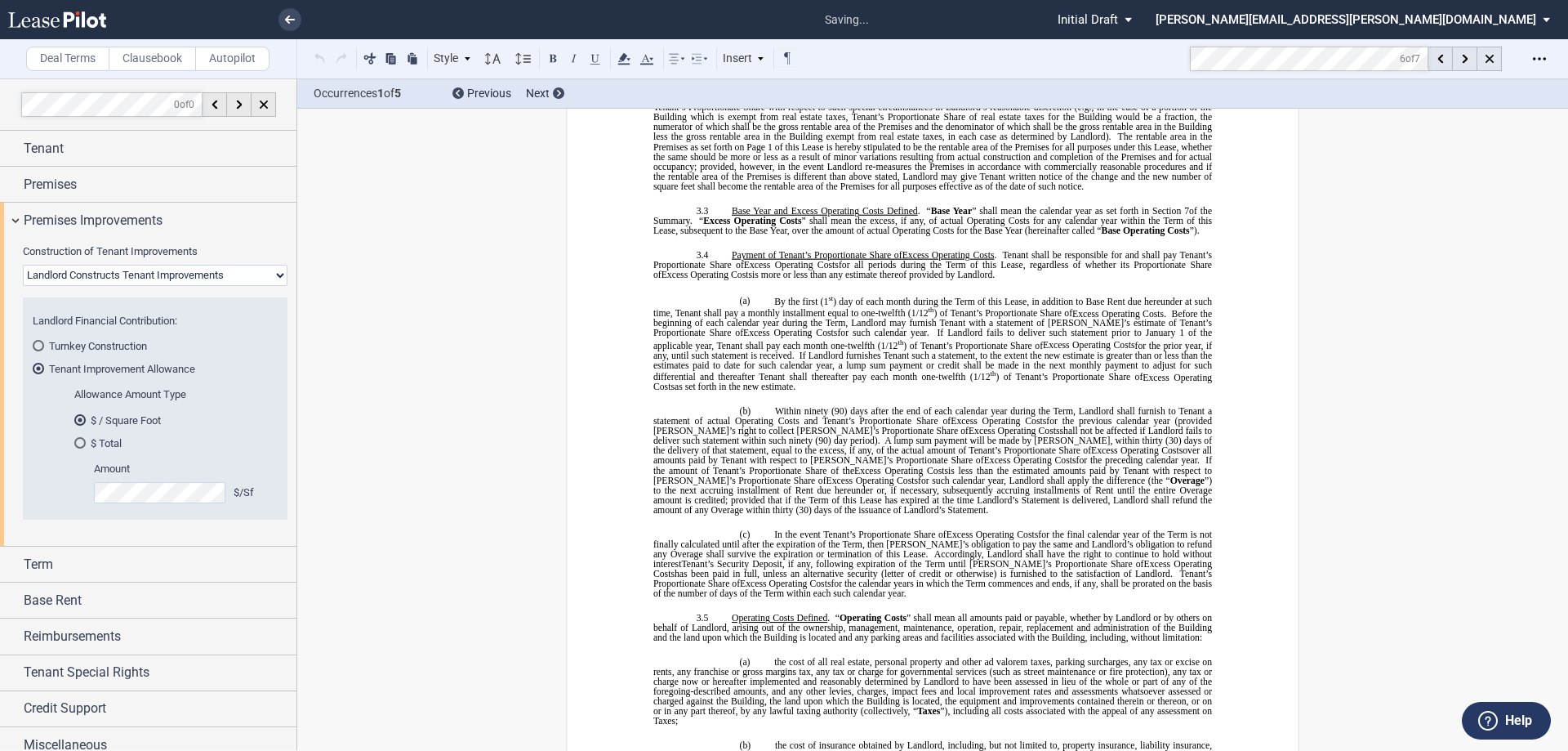
scroll to position [98, 0]
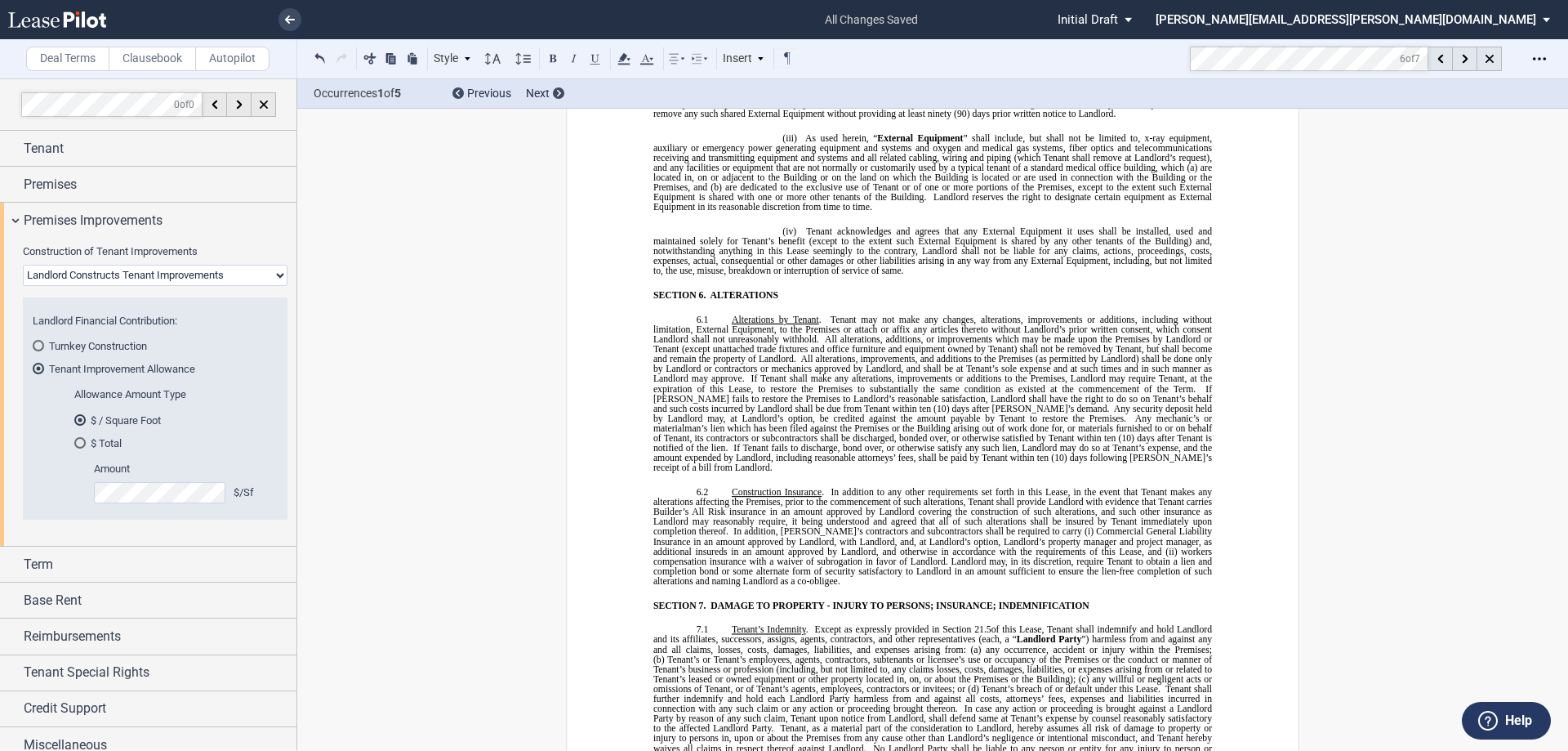
drag, startPoint x: 1498, startPoint y: 193, endPoint x: 1477, endPoint y: 462, distance: 269.8
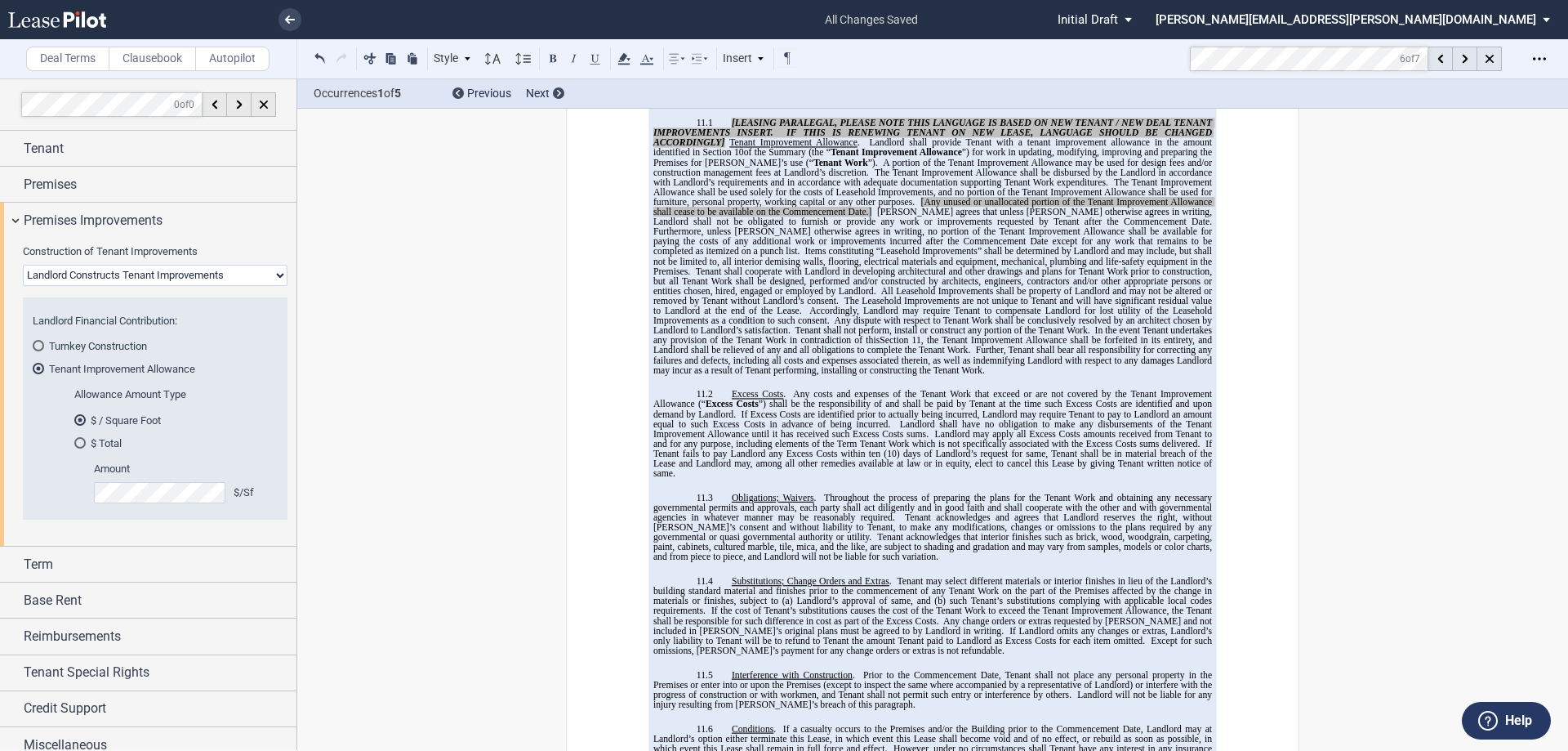
scroll to position [7833, 0]
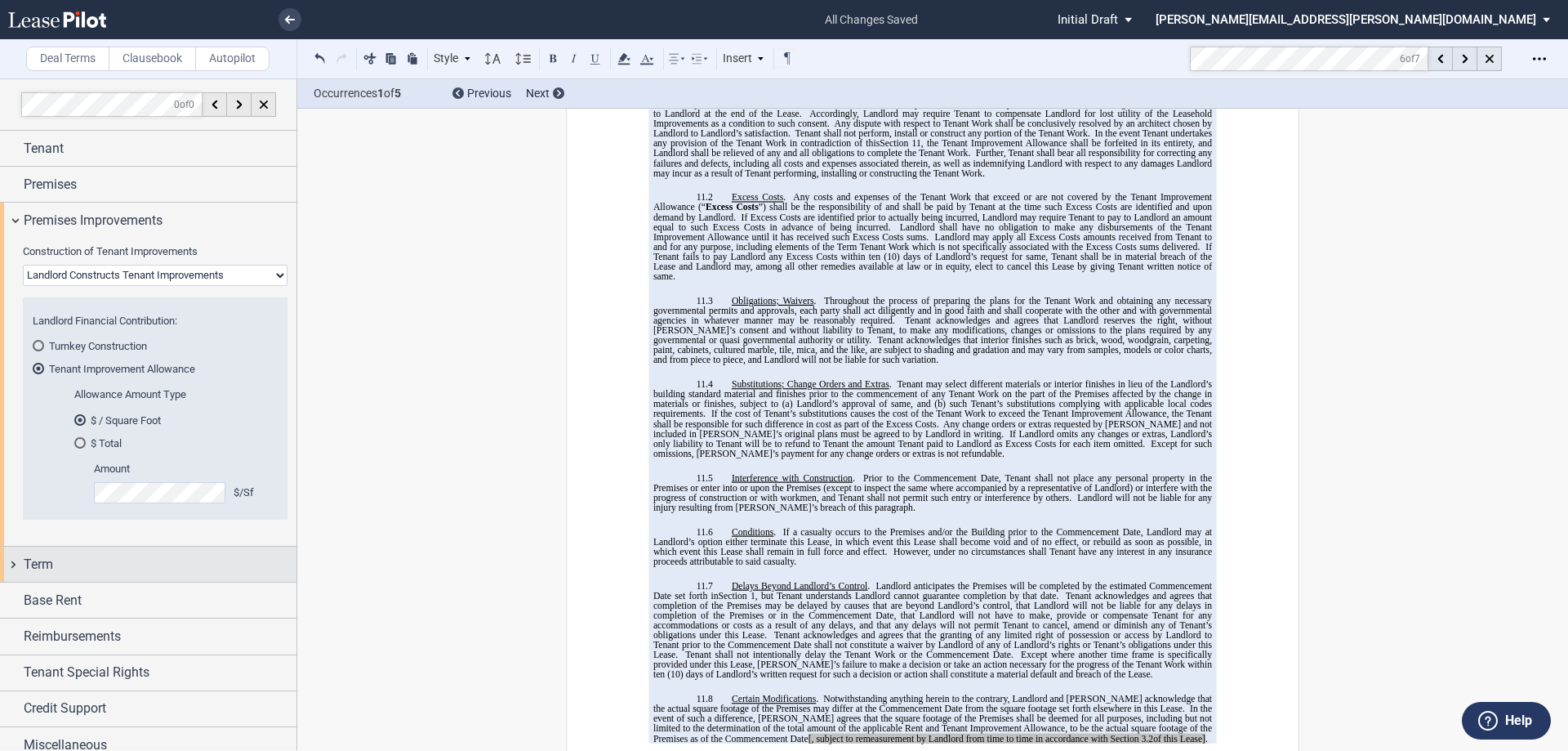
click at [162, 569] on div "Term" at bounding box center [159, 564] width 273 height 19
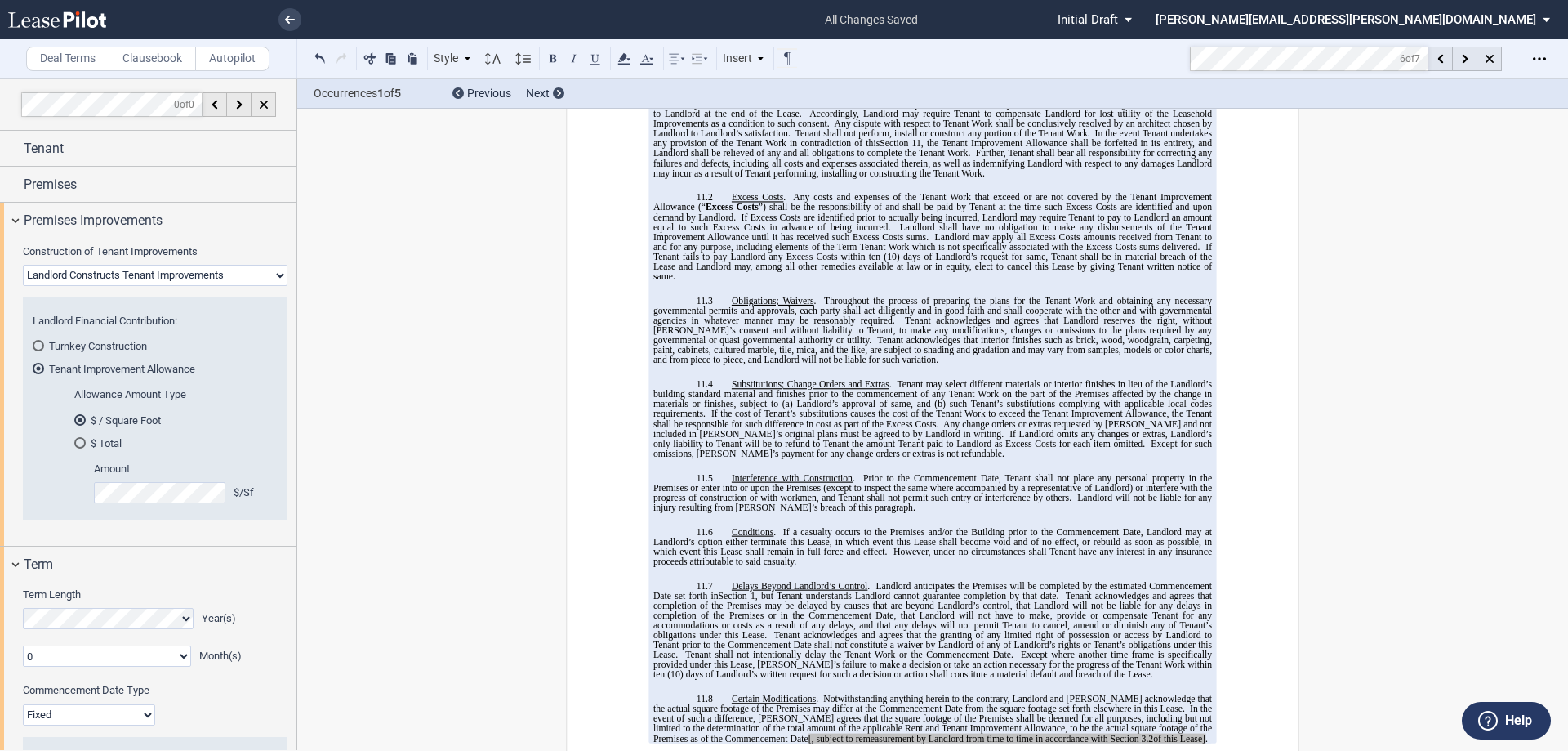
scroll to position [164, 0]
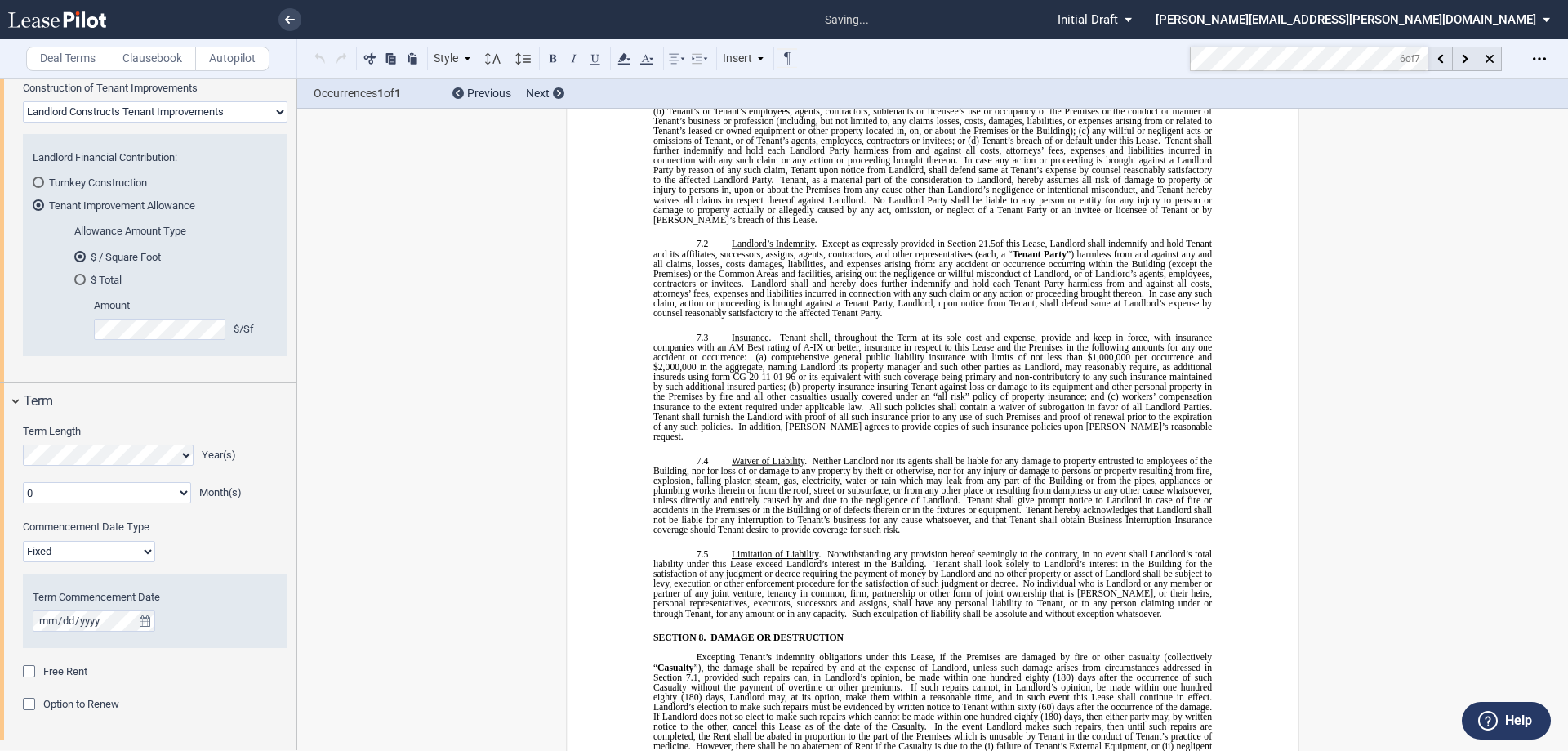
click at [78, 555] on select "Fixed Floating" at bounding box center [89, 551] width 133 height 21
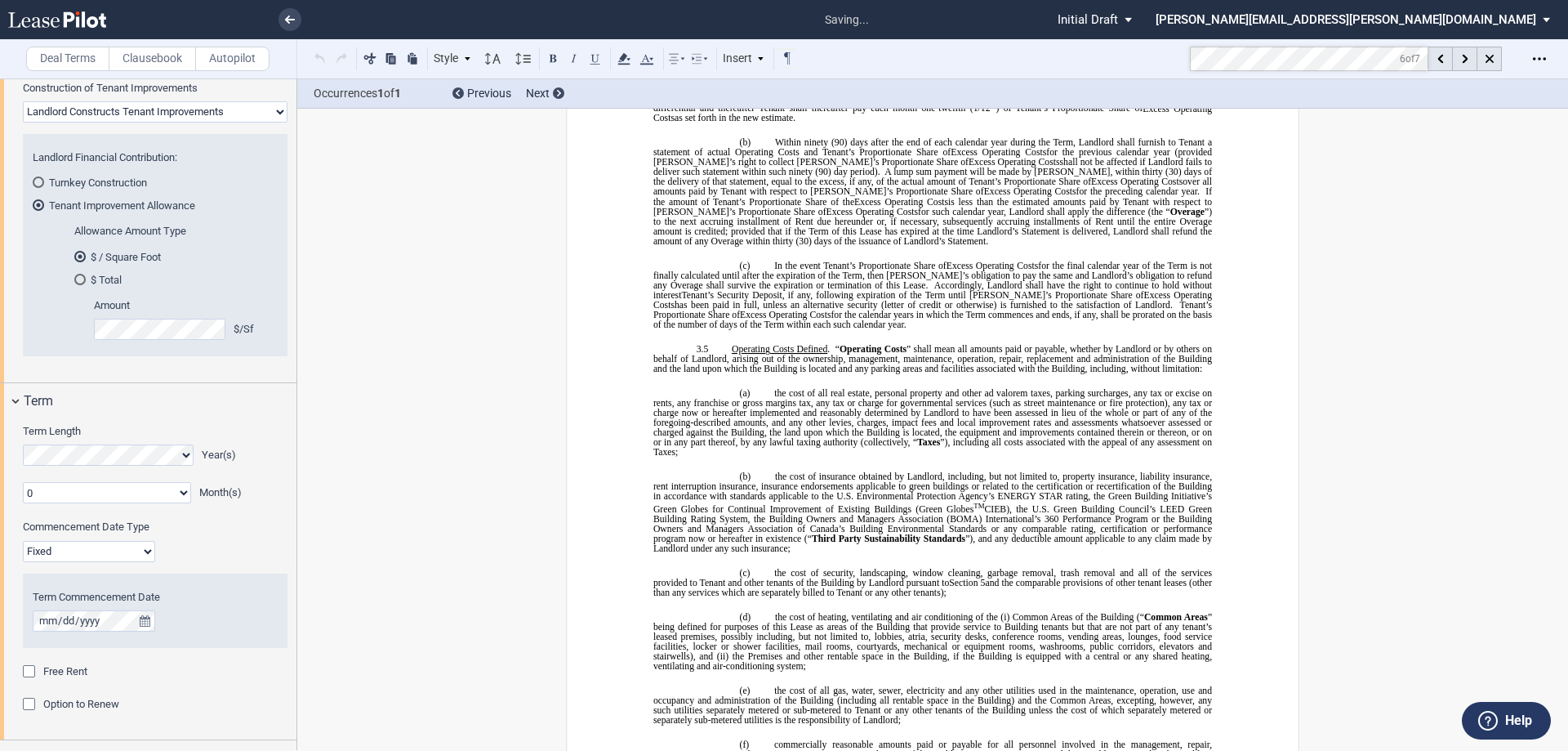
scroll to position [78, 0]
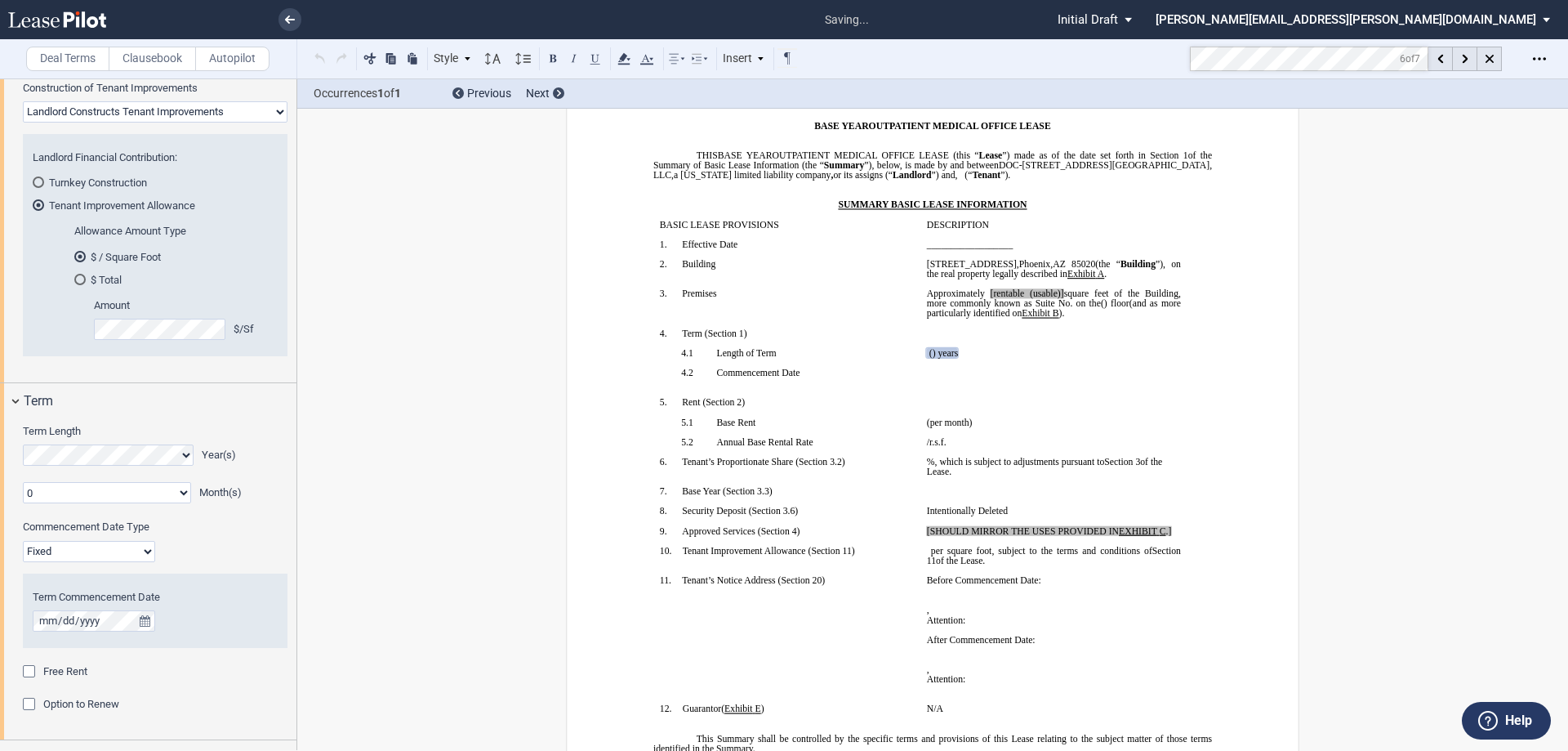
select select "floating"
click at [23, 541] on select "Fixed Floating" at bounding box center [89, 551] width 133 height 21
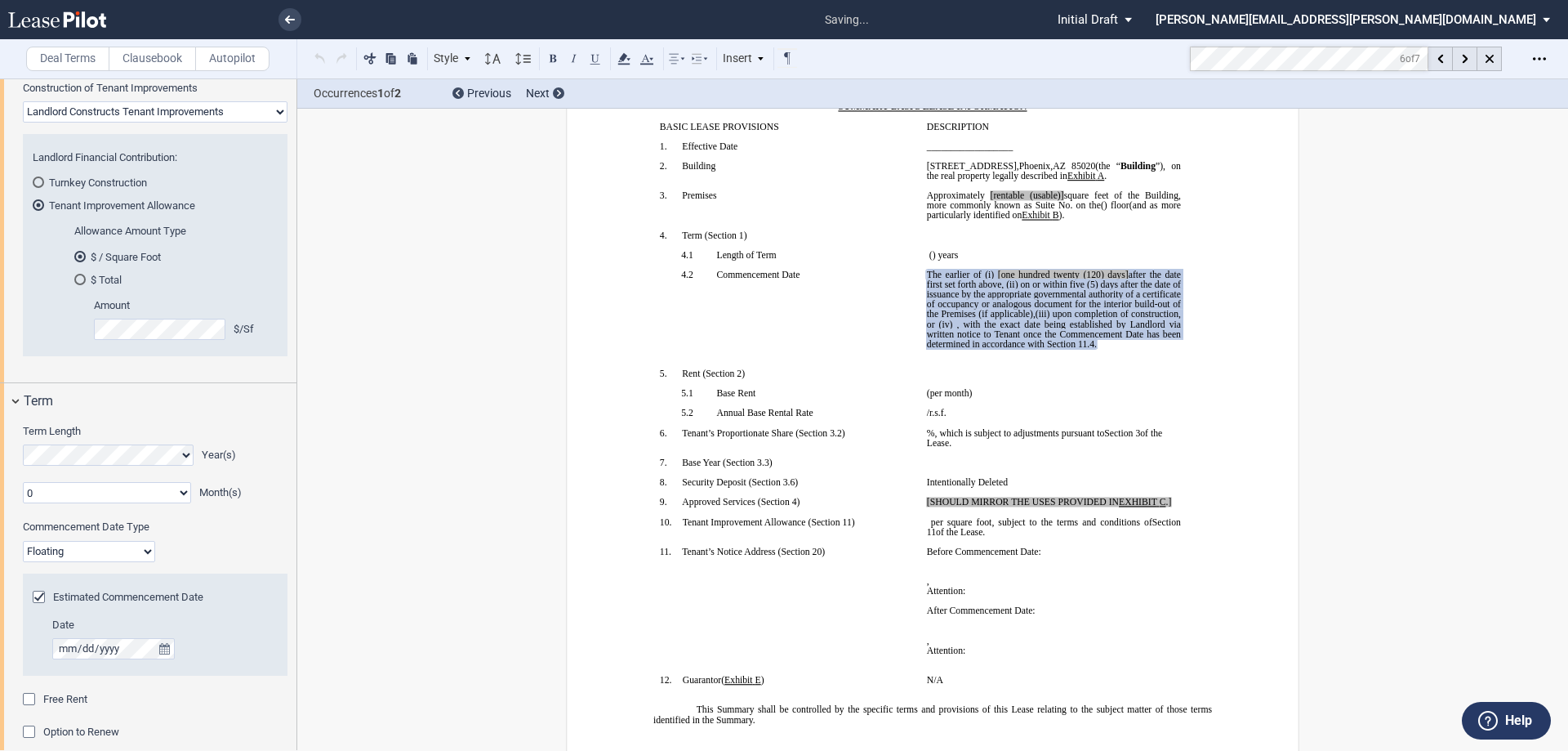
scroll to position [324, 0]
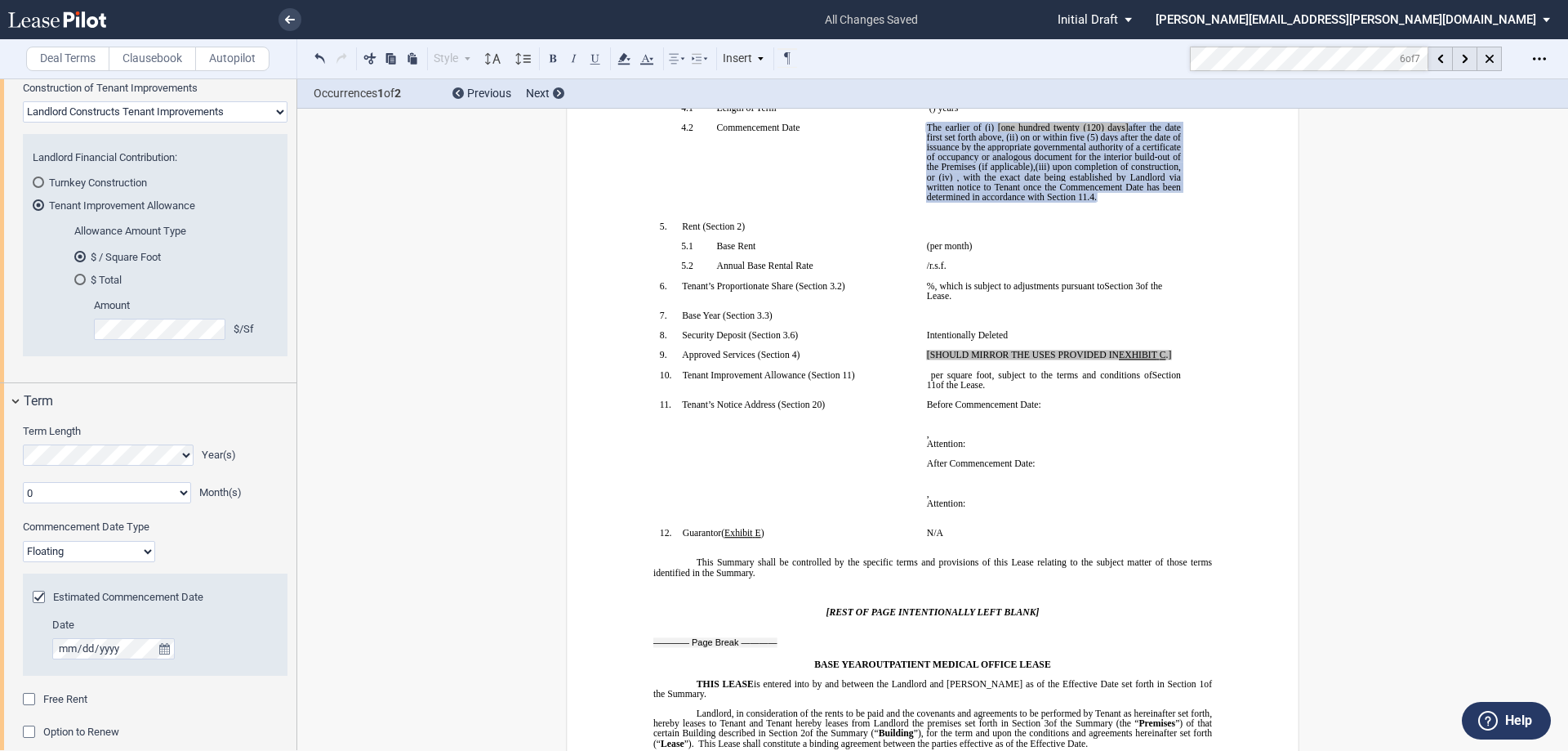
click at [1074, 192] on span ", with the exact date being established by Landlord via written notice to Tenan…" at bounding box center [1055, 186] width 257 height 29
drag, startPoint x: 1068, startPoint y: 184, endPoint x: 1139, endPoint y: 196, distance: 72.0
click at [1139, 196] on span ", with the exact date being established by Landlord via written notice to Tenan…" at bounding box center [1055, 186] width 257 height 29
